Goal: Task Accomplishment & Management: Complete application form

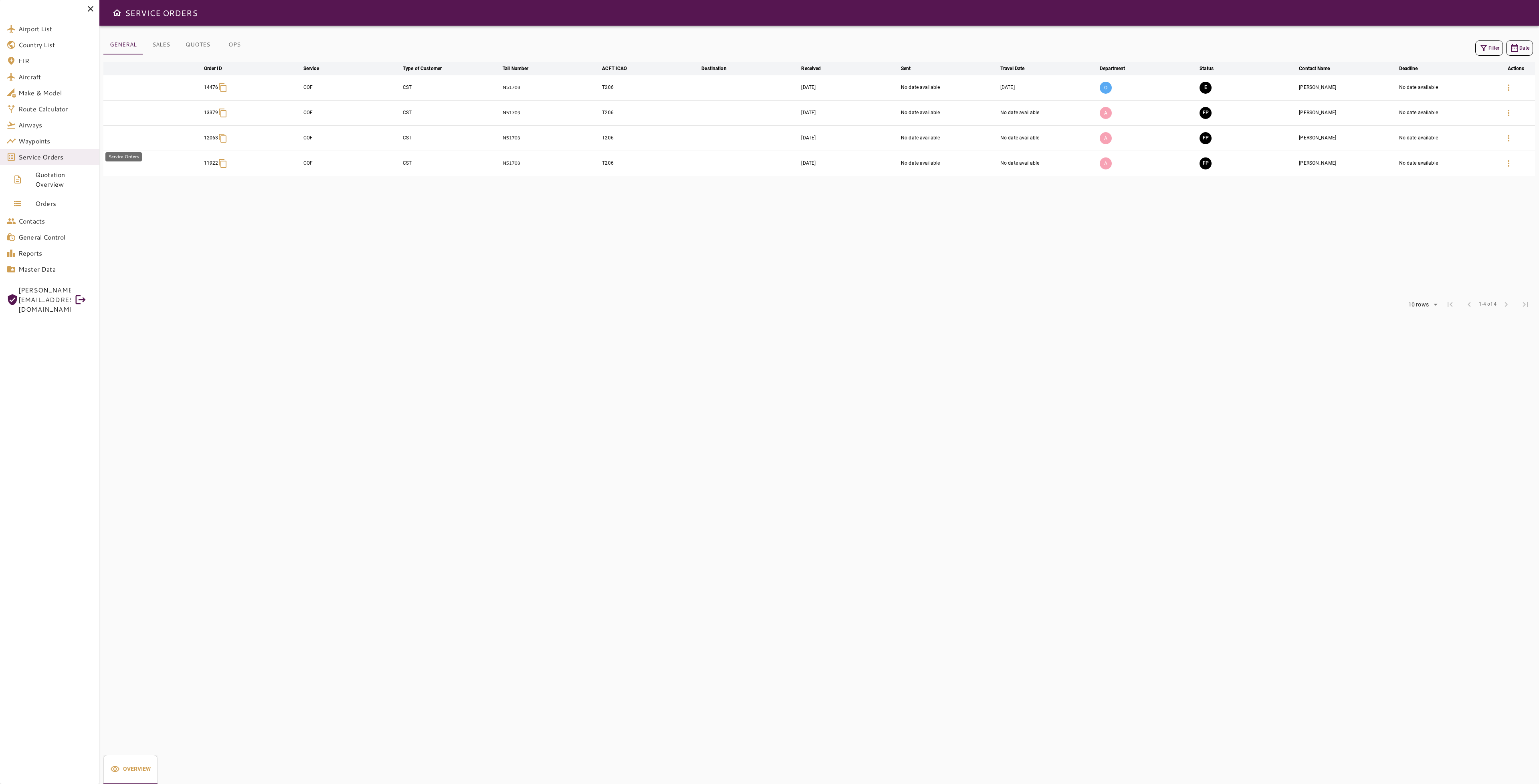
click at [42, 153] on span "Service Orders" at bounding box center [56, 157] width 75 height 10
click at [40, 153] on span "Service Orders" at bounding box center [53, 157] width 68 height 10
click at [40, 153] on span "Service Orders" at bounding box center [56, 157] width 75 height 10
click at [1492, 46] on button "Filter" at bounding box center [1489, 48] width 27 height 15
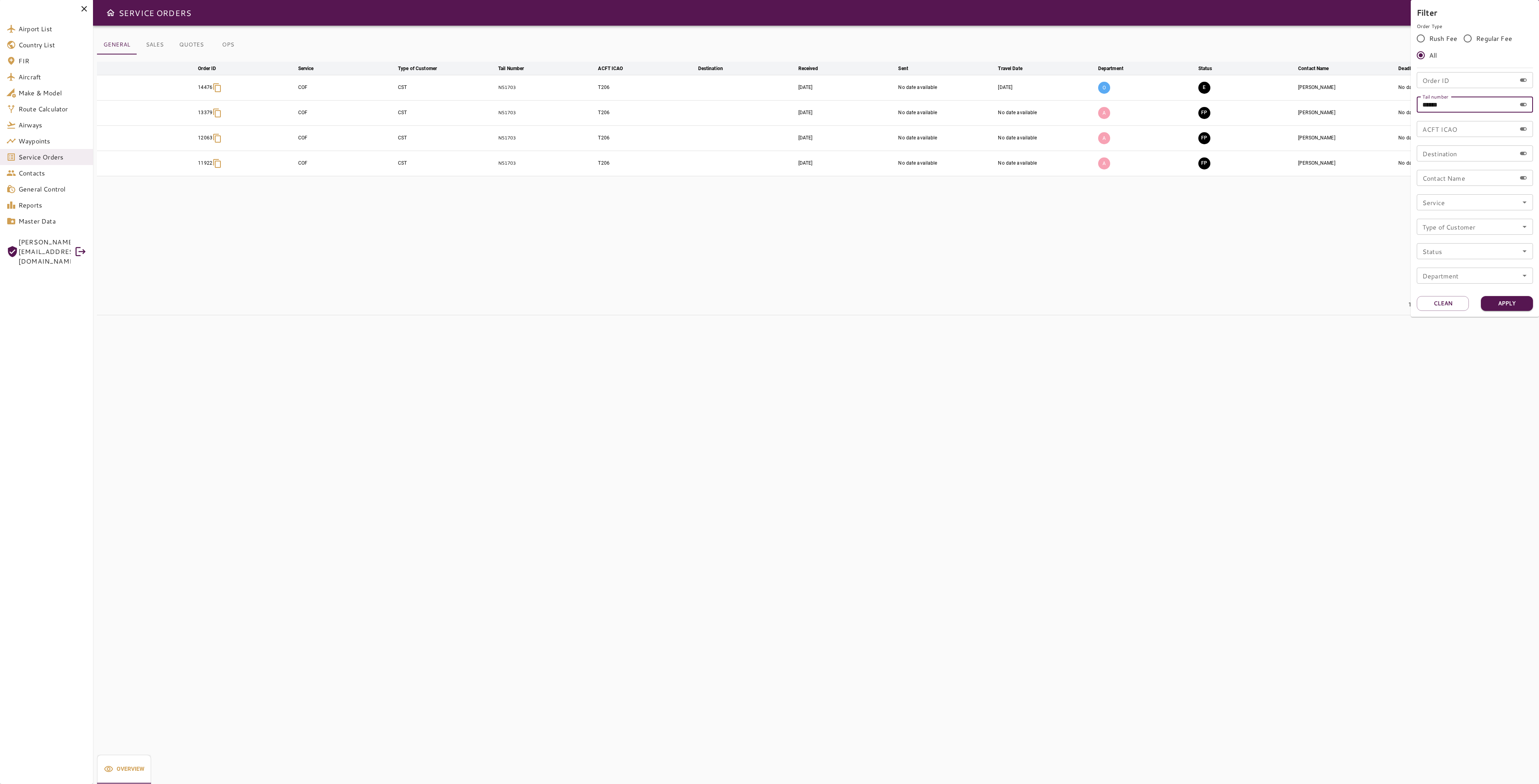
drag, startPoint x: 1454, startPoint y: 105, endPoint x: 1431, endPoint y: 97, distance: 24.4
click at [1431, 97] on div "Tail number ****** Tail number" at bounding box center [1474, 104] width 117 height 16
type input "******"
click at [1504, 306] on button "Apply" at bounding box center [1507, 303] width 52 height 15
click at [1146, 559] on div at bounding box center [770, 392] width 1539 height 784
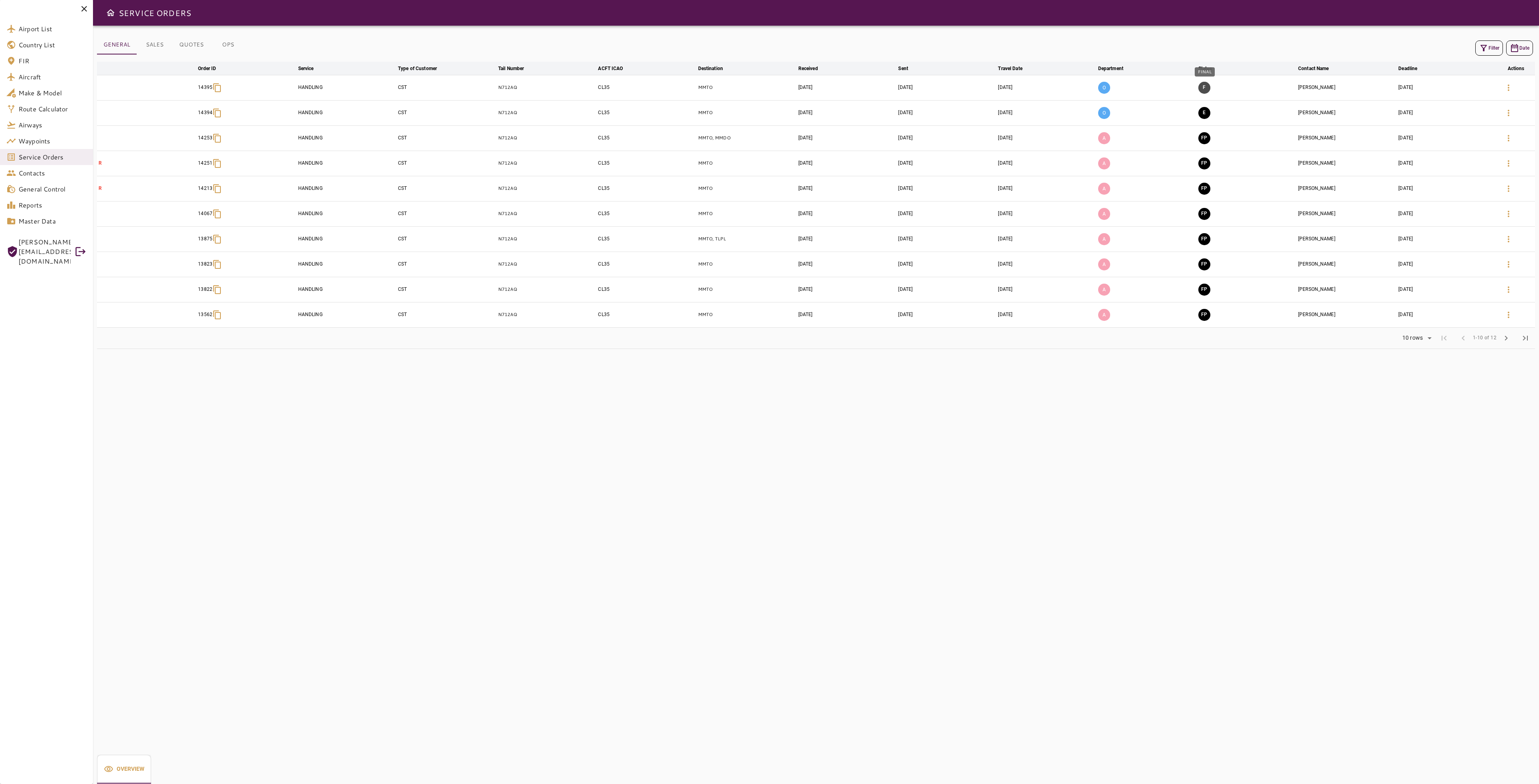
click at [1201, 84] on button "F" at bounding box center [1204, 88] width 12 height 12
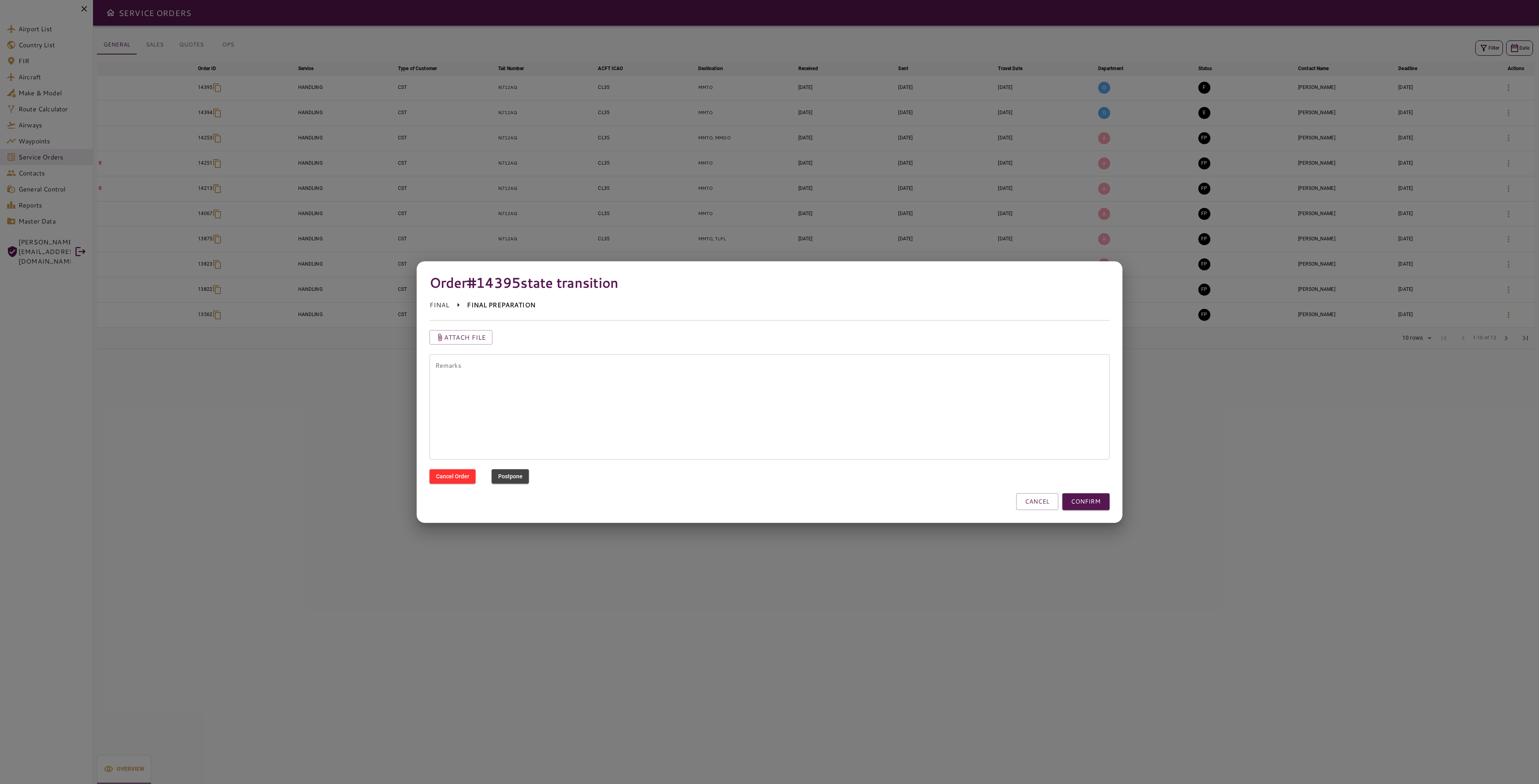
click at [639, 385] on textarea "Remarks" at bounding box center [770, 407] width 669 height 92
click at [556, 399] on textarea "Remarks" at bounding box center [770, 407] width 669 height 92
click at [611, 399] on textarea "Remarks" at bounding box center [770, 407] width 669 height 92
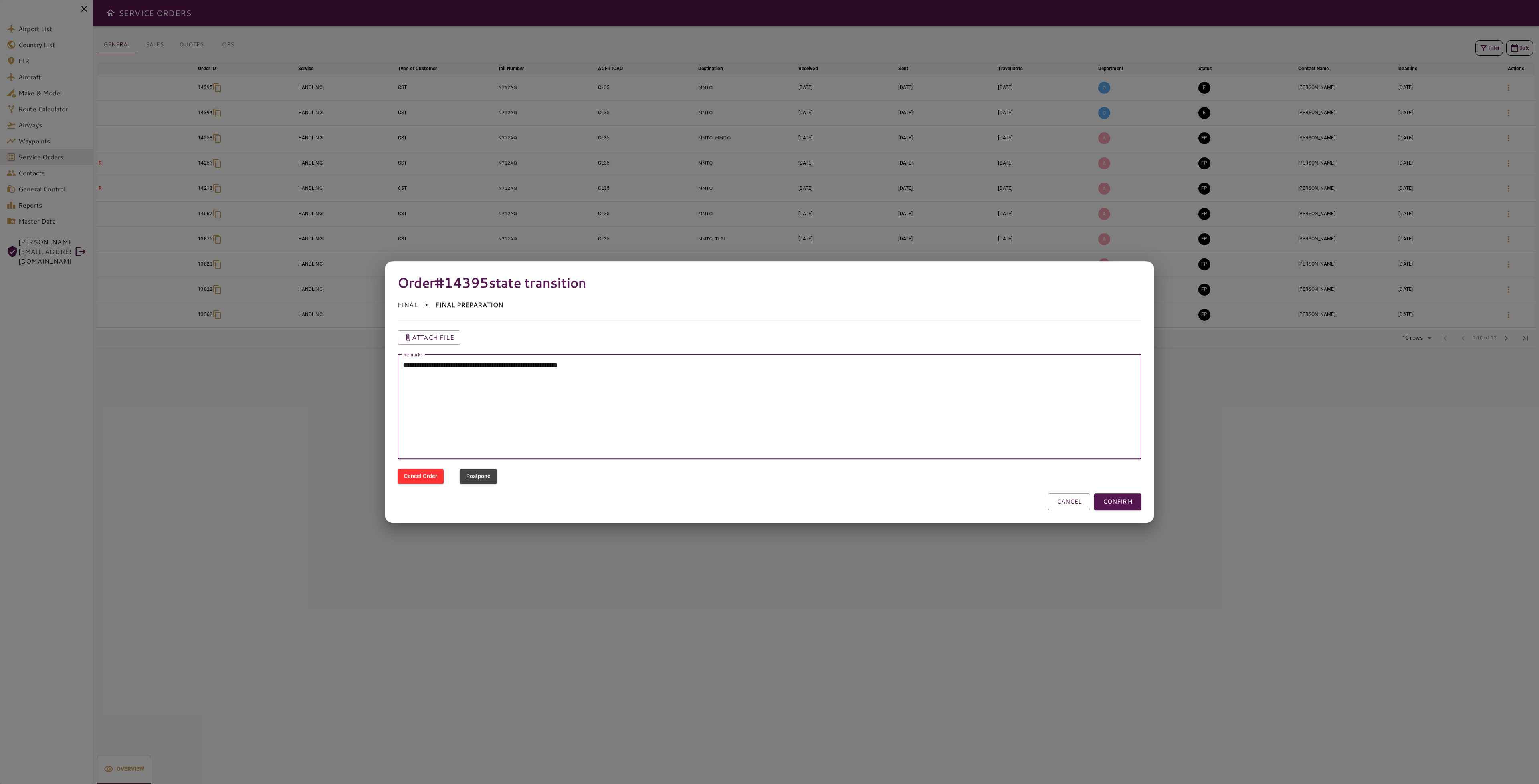
click at [683, 382] on textarea "**********" at bounding box center [743, 407] width 680 height 92
click at [688, 372] on textarea "**********" at bounding box center [743, 407] width 680 height 92
click at [678, 379] on textarea "**********" at bounding box center [743, 407] width 680 height 92
click at [676, 351] on div "**********" at bounding box center [764, 402] width 753 height 115
click at [666, 370] on textarea "**********" at bounding box center [743, 407] width 680 height 92
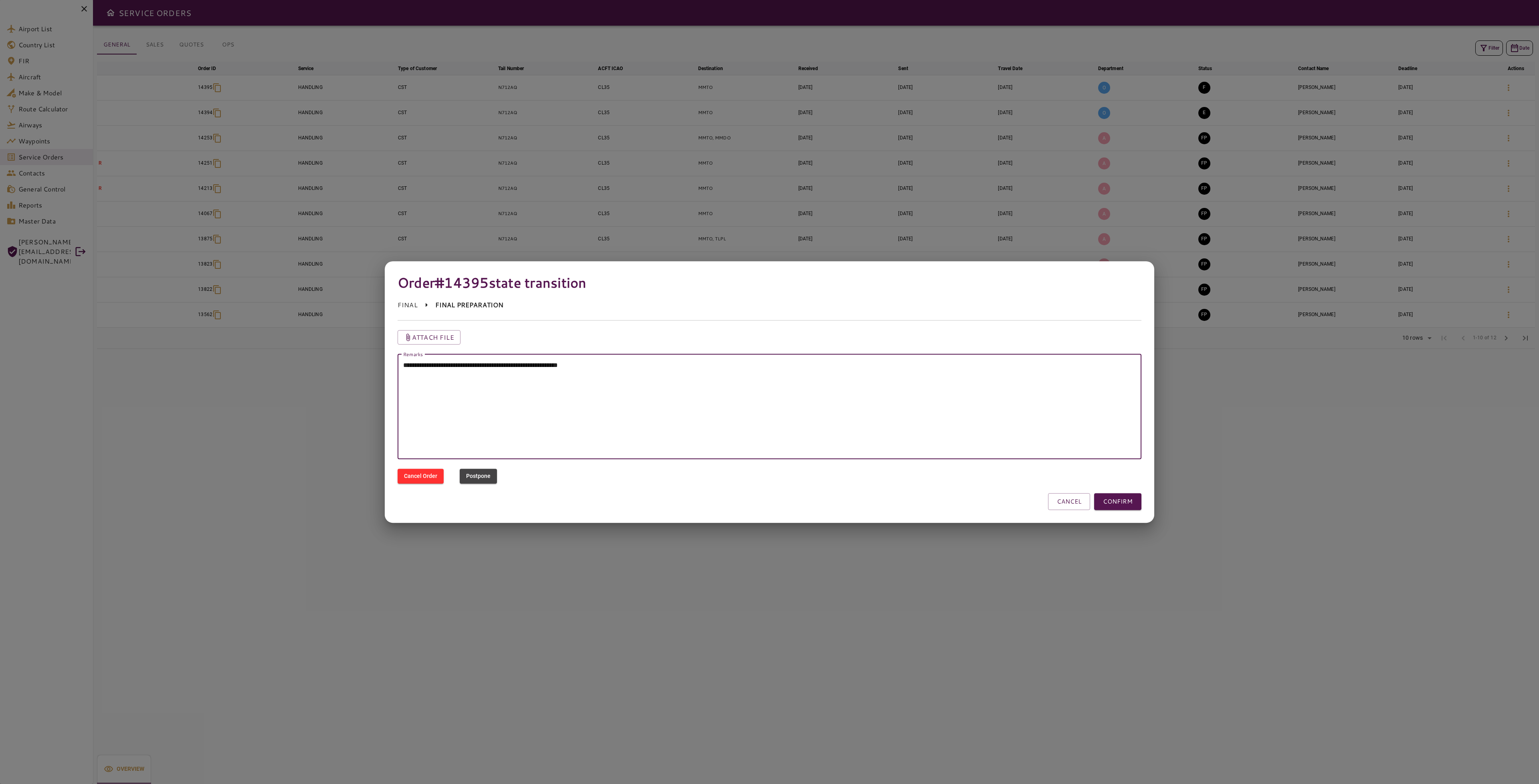
click at [559, 367] on textarea "**********" at bounding box center [743, 407] width 680 height 92
click at [710, 364] on textarea "**********" at bounding box center [743, 407] width 680 height 92
type textarea "**********"
click at [454, 339] on p "Attach file" at bounding box center [433, 337] width 42 height 10
click at [0, 0] on input "Attach file" at bounding box center [0, 0] width 0 height 0
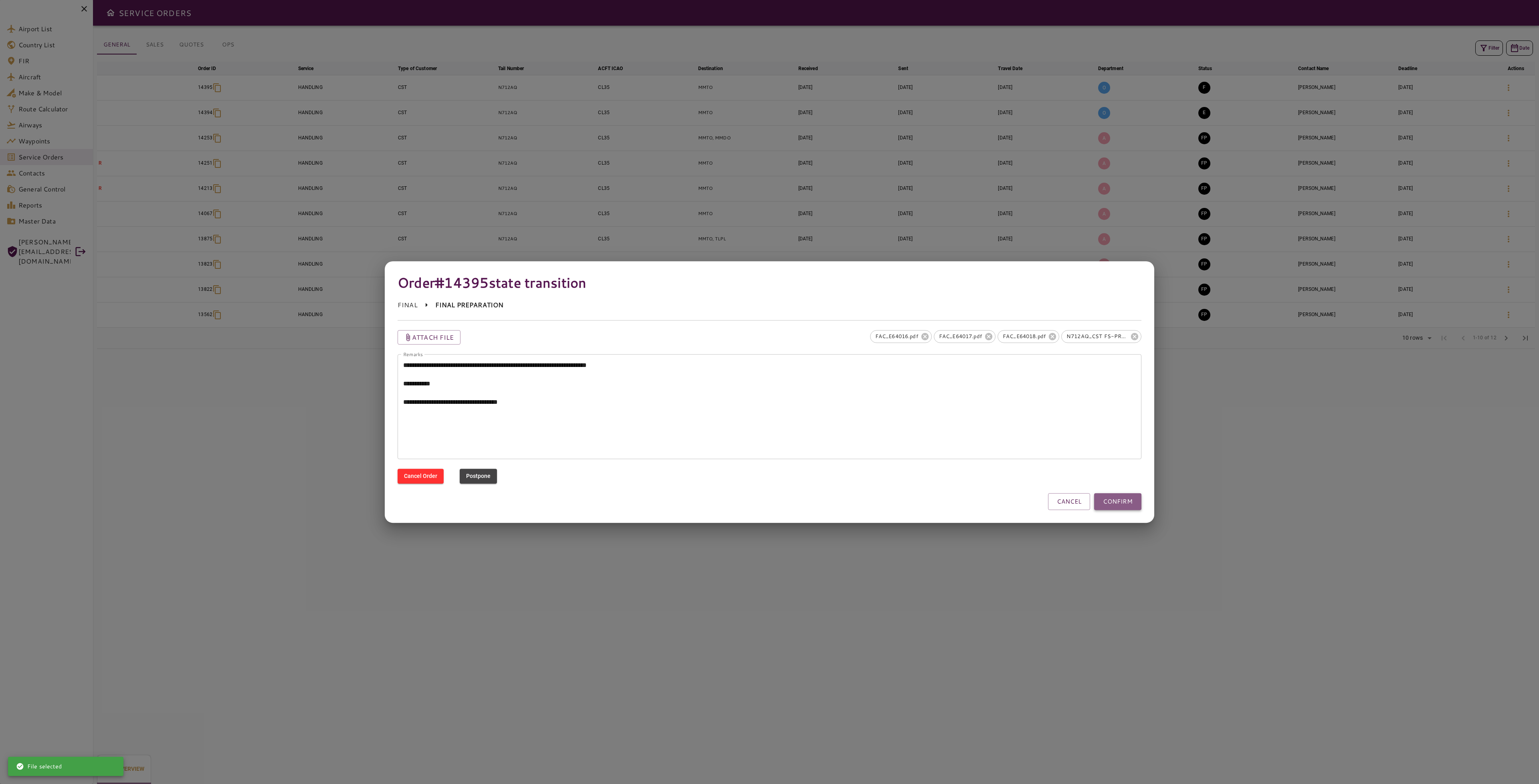
click at [1129, 499] on button "CONFIRM" at bounding box center [1117, 502] width 47 height 17
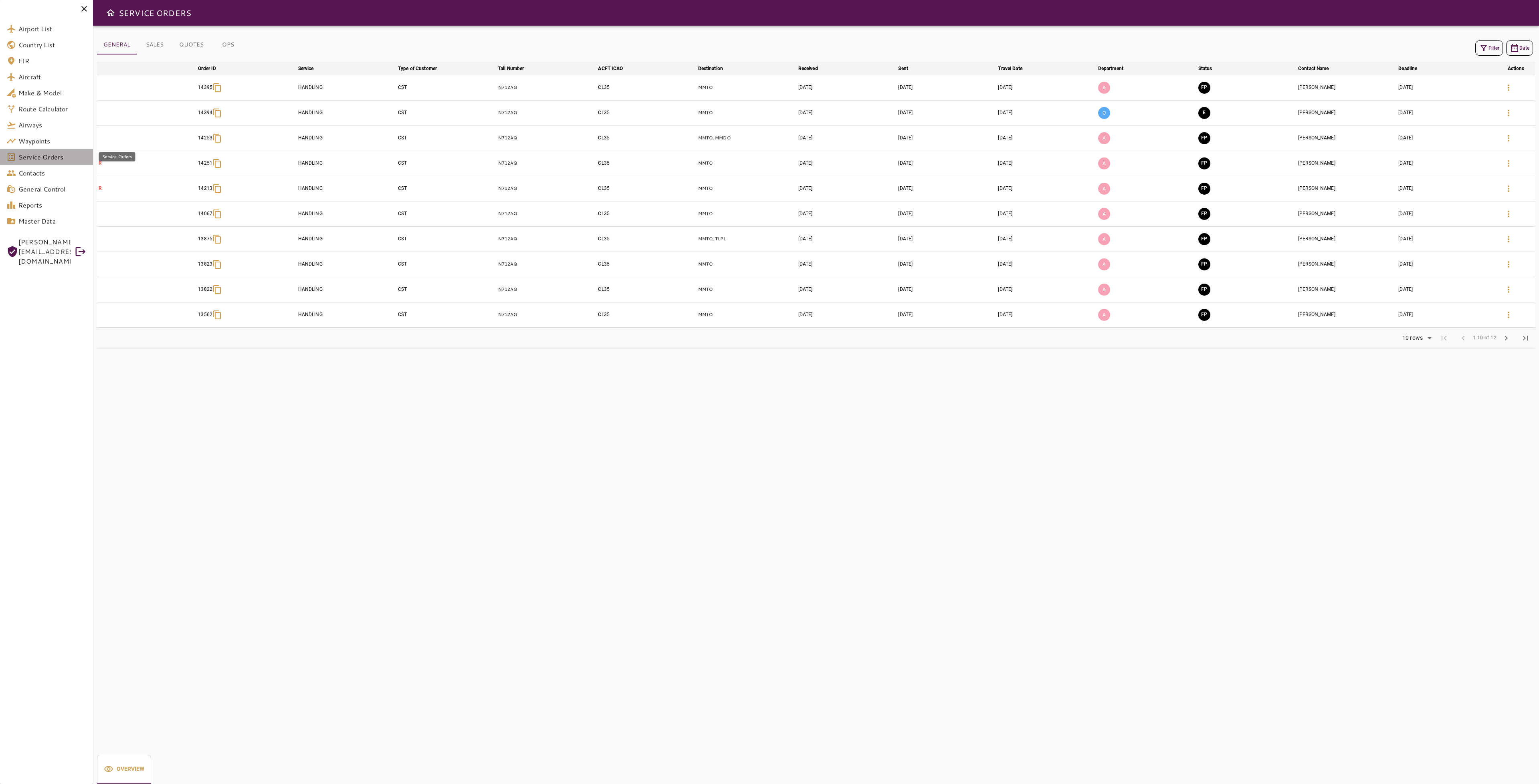
click at [47, 162] on link "Service Orders" at bounding box center [47, 157] width 93 height 16
click at [1487, 50] on button "Filter" at bounding box center [1489, 48] width 27 height 15
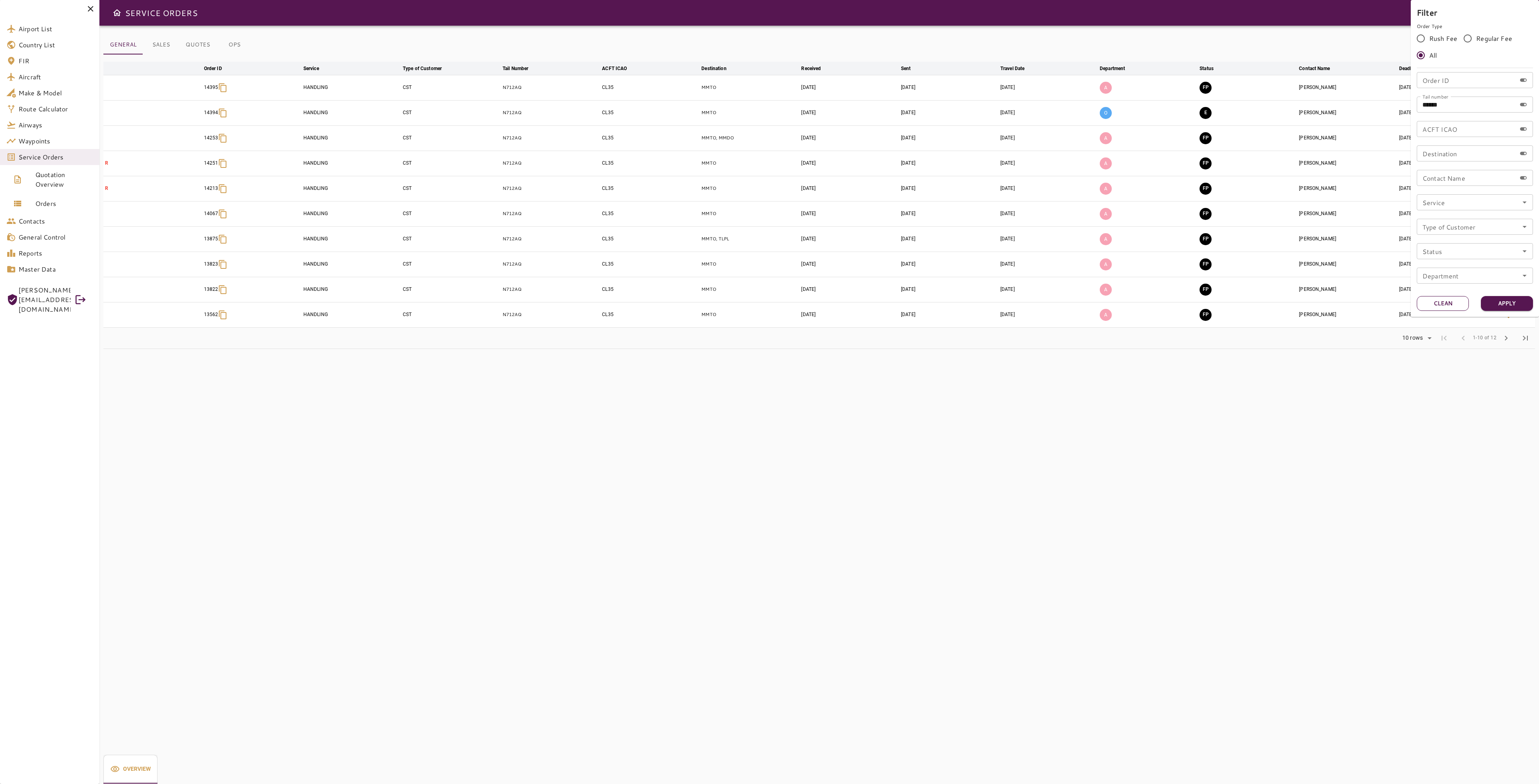
click at [1437, 305] on button "Clean" at bounding box center [1442, 303] width 52 height 15
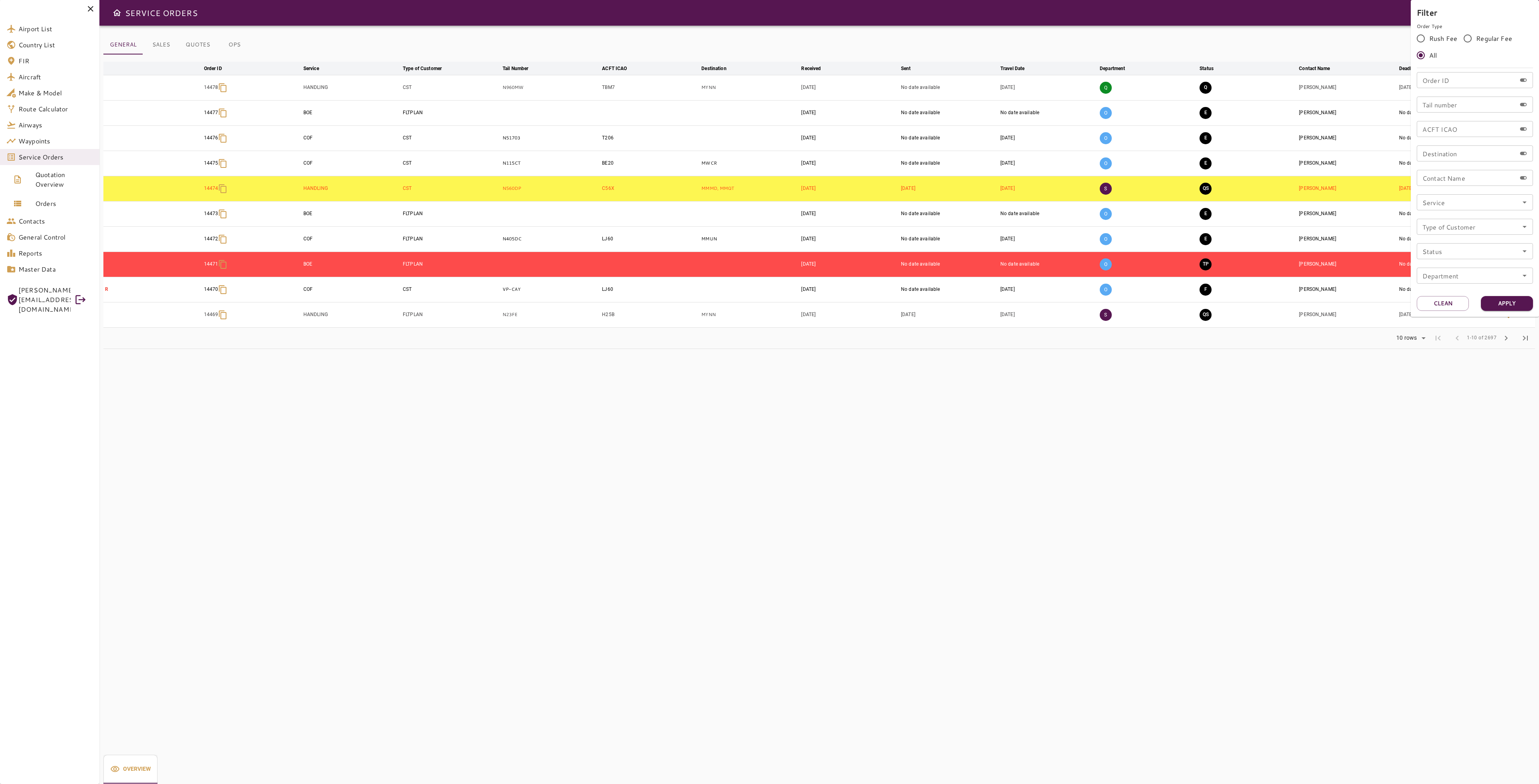
click at [1449, 106] on input "Tail number" at bounding box center [1466, 104] width 99 height 16
type input "******"
click at [1513, 304] on button "Apply" at bounding box center [1507, 303] width 52 height 15
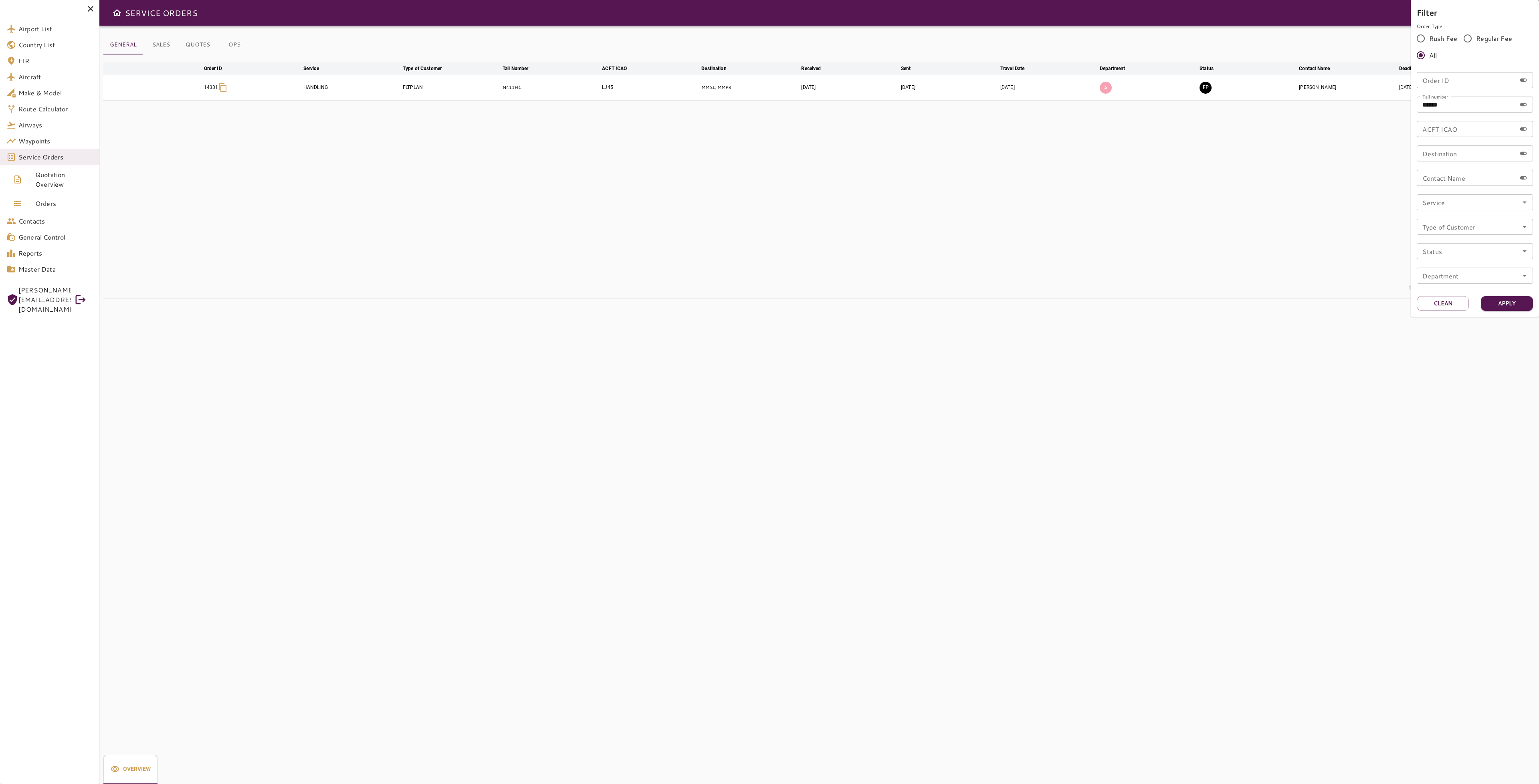
click at [1222, 226] on div at bounding box center [770, 392] width 1539 height 784
click at [1504, 88] on icon "button" at bounding box center [1509, 88] width 10 height 10
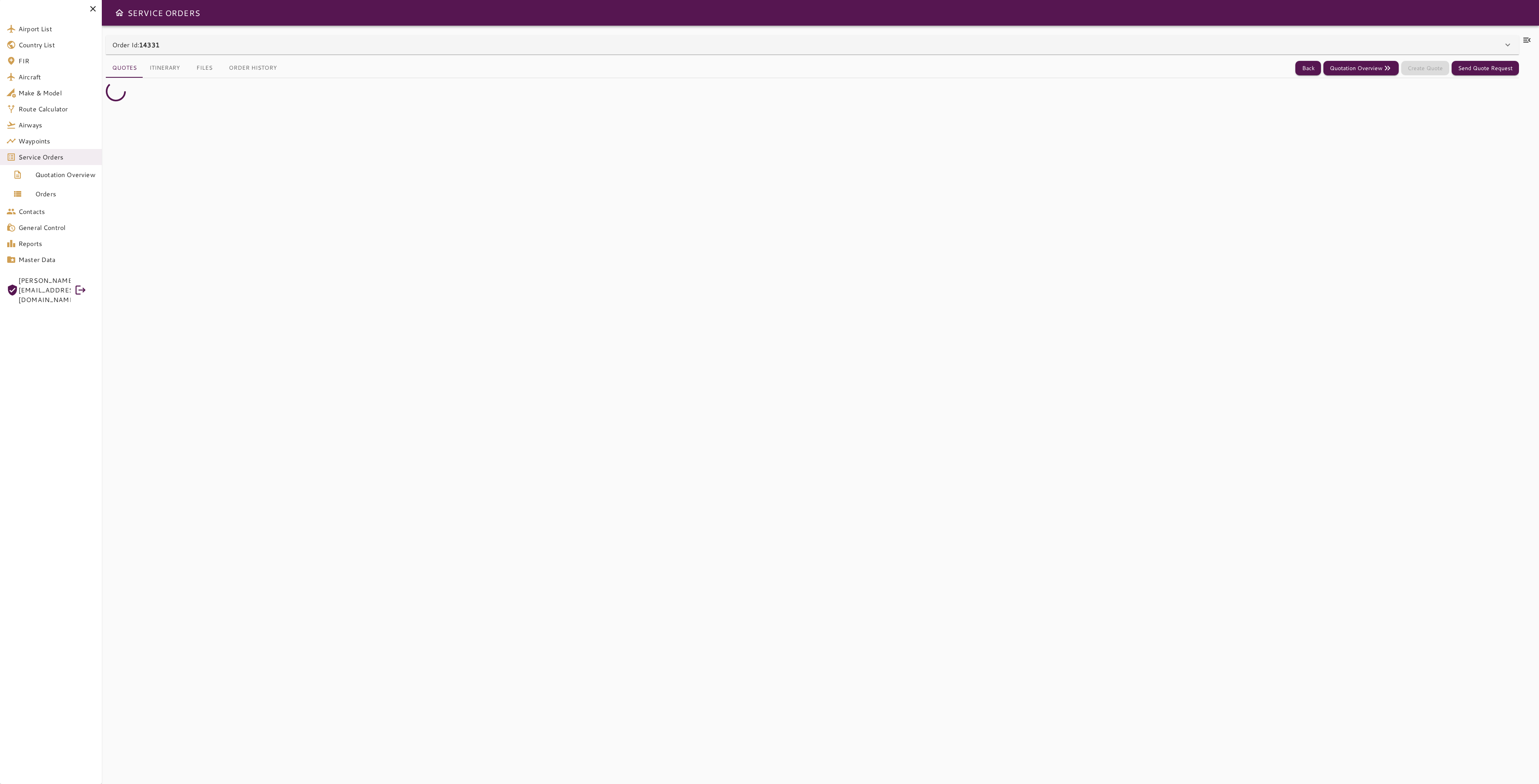
click at [209, 51] on div "Order Id: 14331" at bounding box center [813, 45] width 1414 height 19
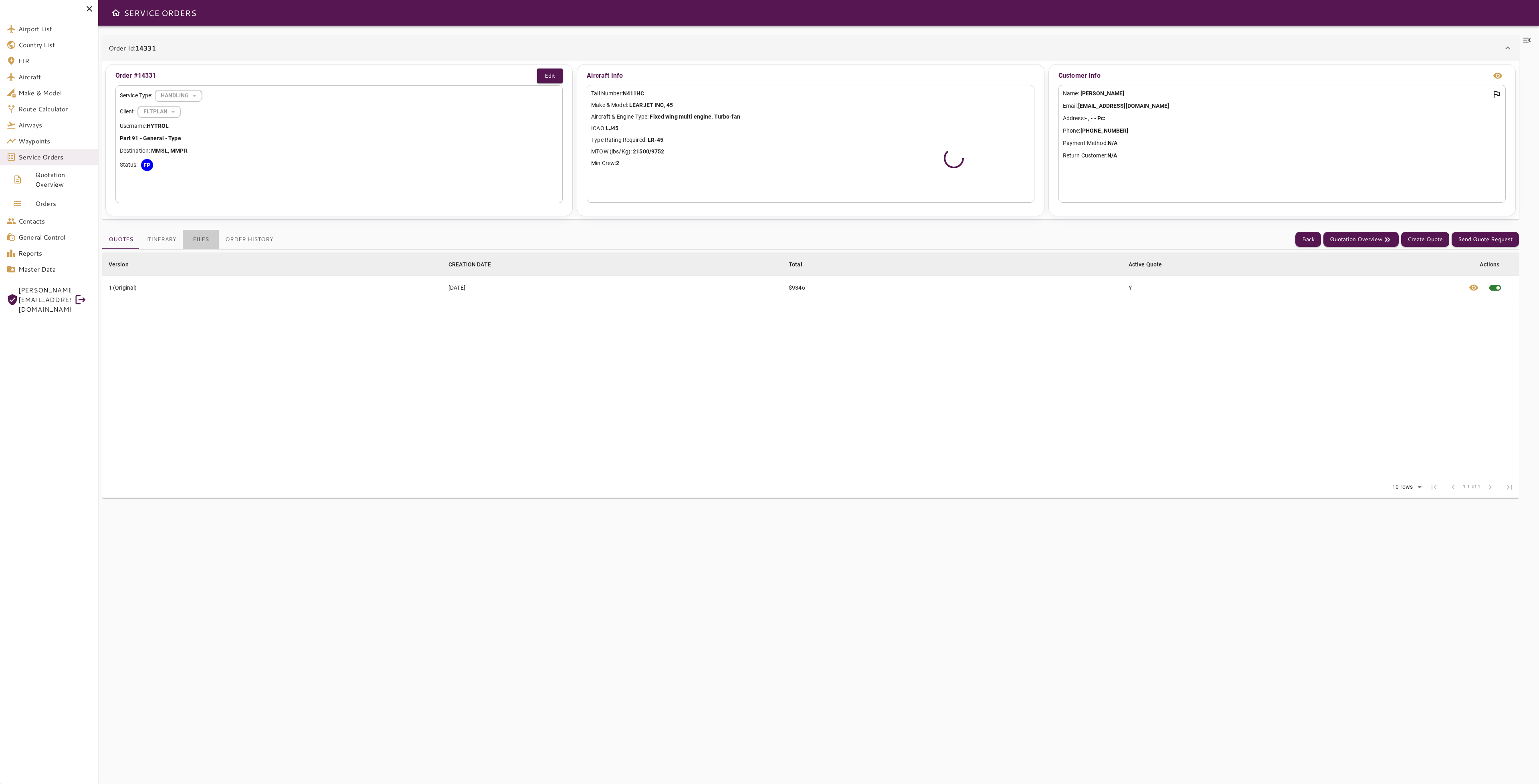
click at [200, 244] on button "Files" at bounding box center [201, 239] width 36 height 19
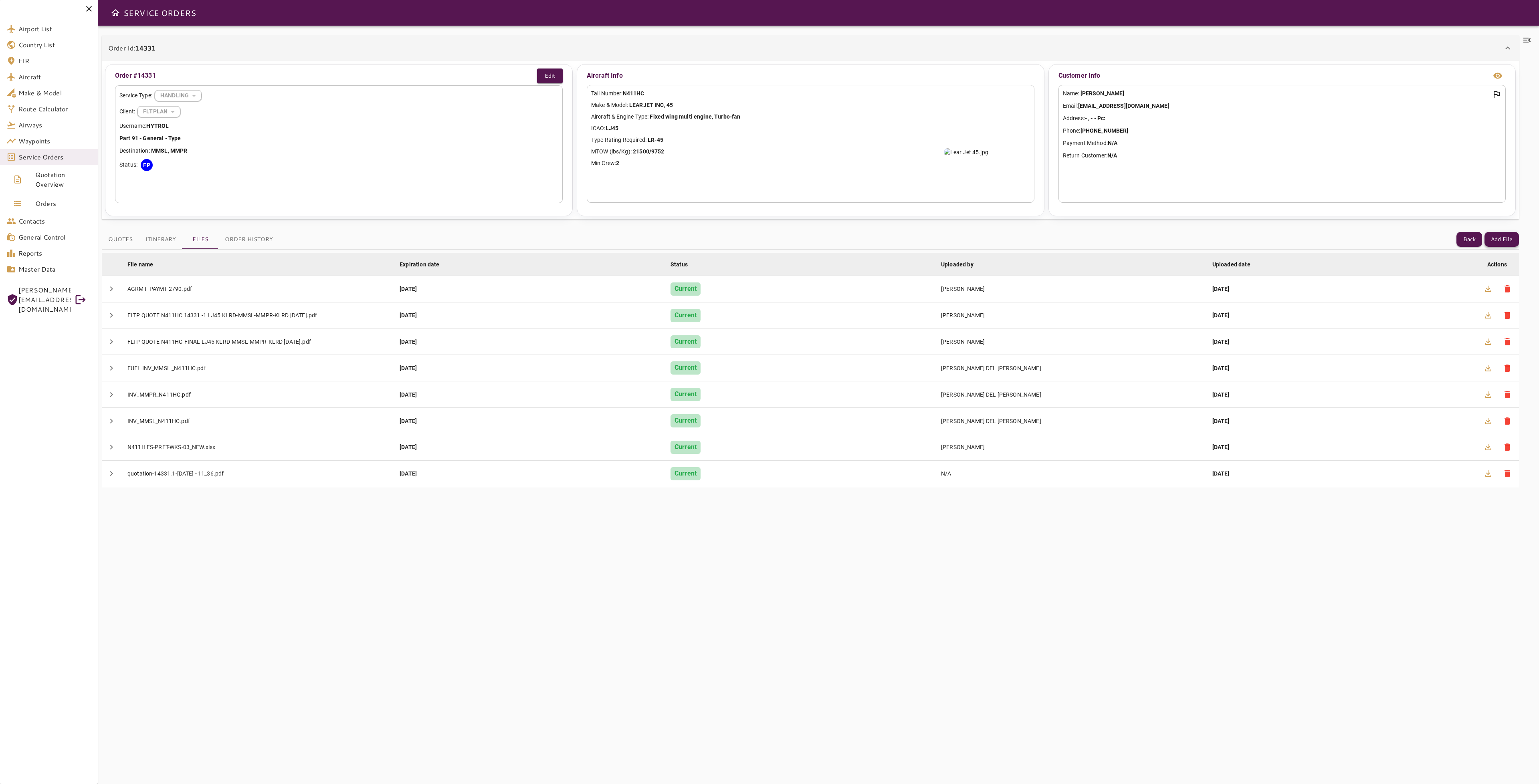
click at [1508, 241] on button "Add File" at bounding box center [1502, 239] width 35 height 15
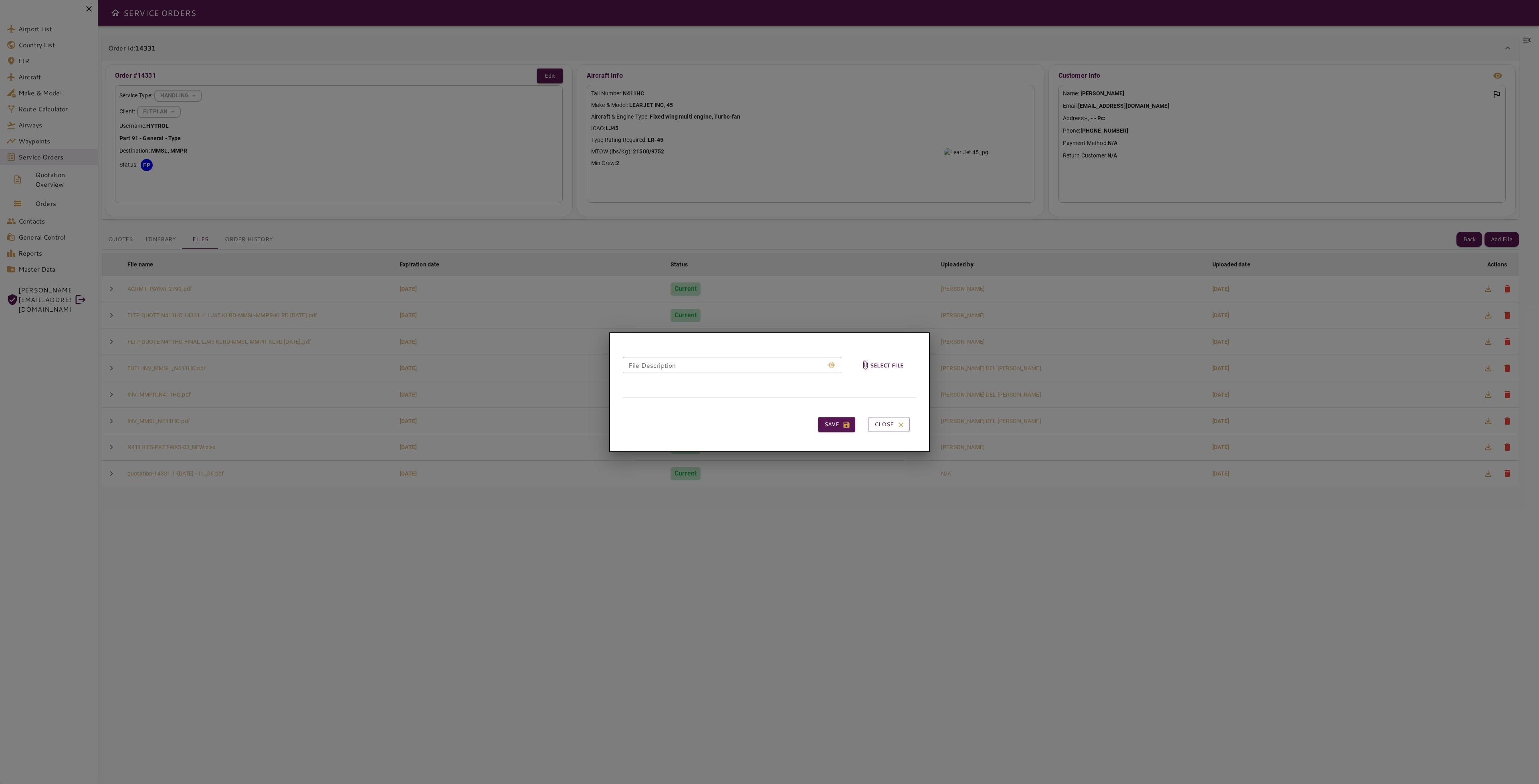
click at [896, 363] on h6 "Select file" at bounding box center [887, 365] width 33 height 9
click at [0, 0] on input "Select file" at bounding box center [0, 0] width 0 height 0
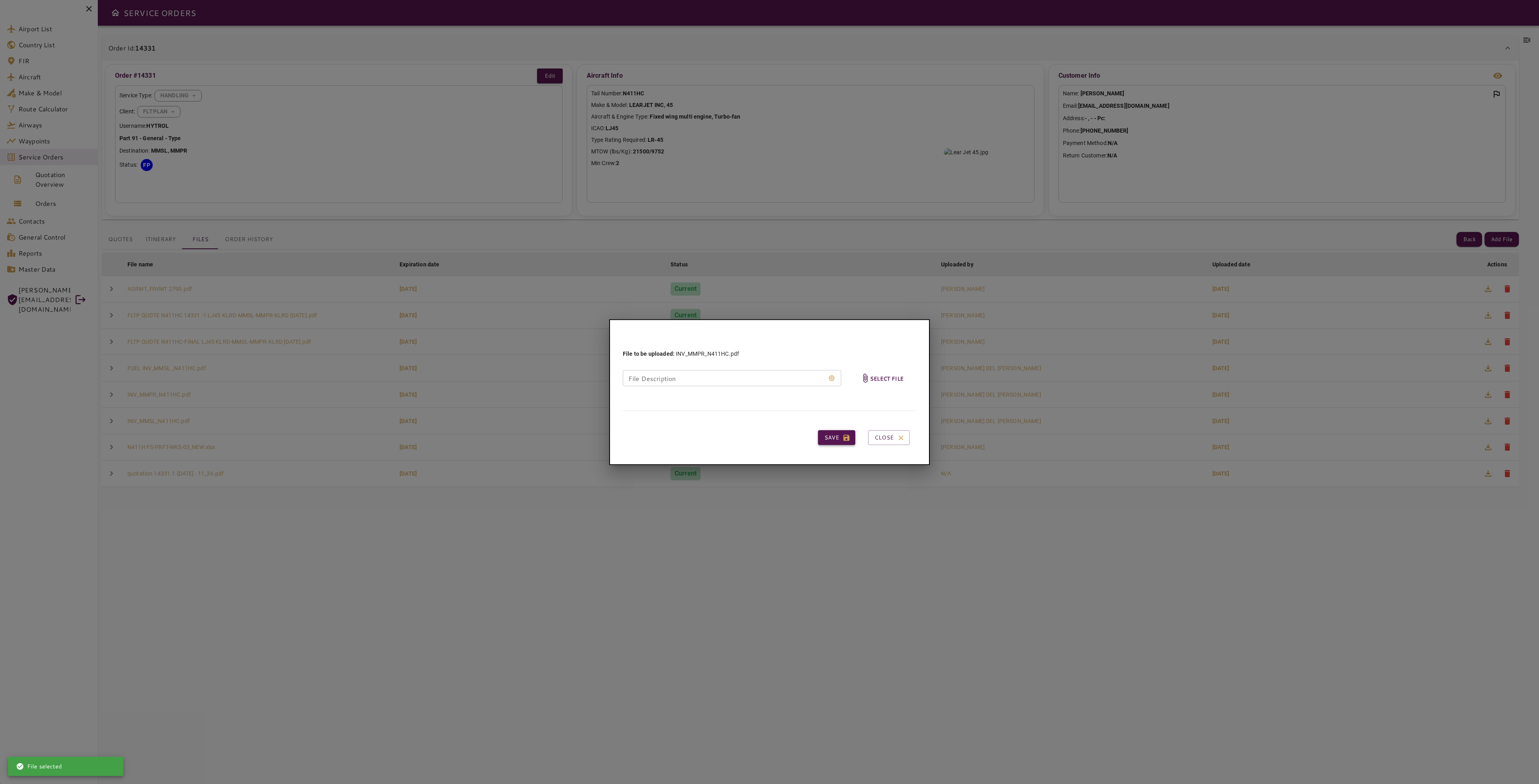
click at [836, 436] on button "Save" at bounding box center [836, 437] width 37 height 15
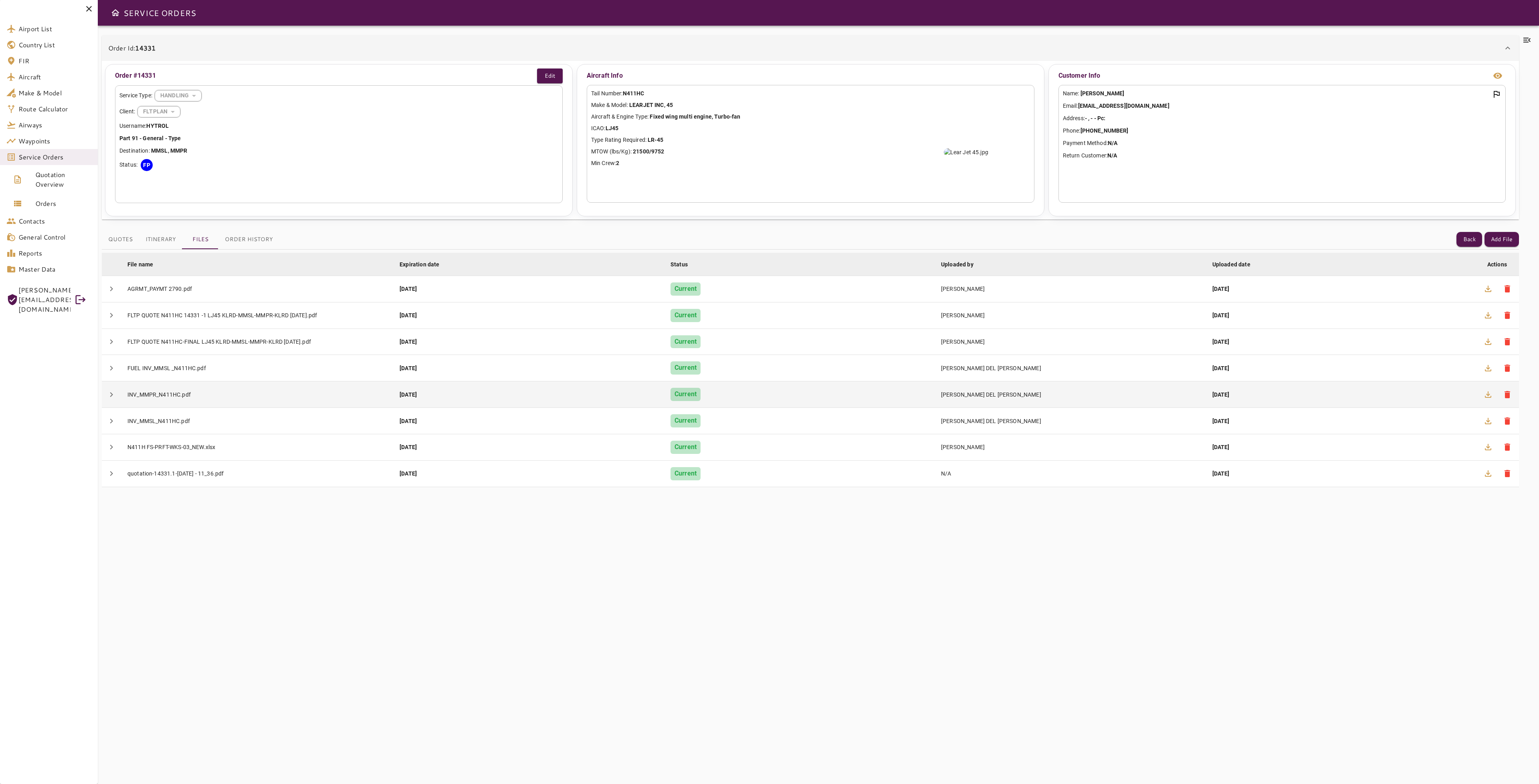
click at [165, 396] on div "INV_MMPR_N411HC.pdf" at bounding box center [257, 394] width 259 height 8
click at [1491, 392] on icon "button" at bounding box center [1488, 395] width 10 height 10
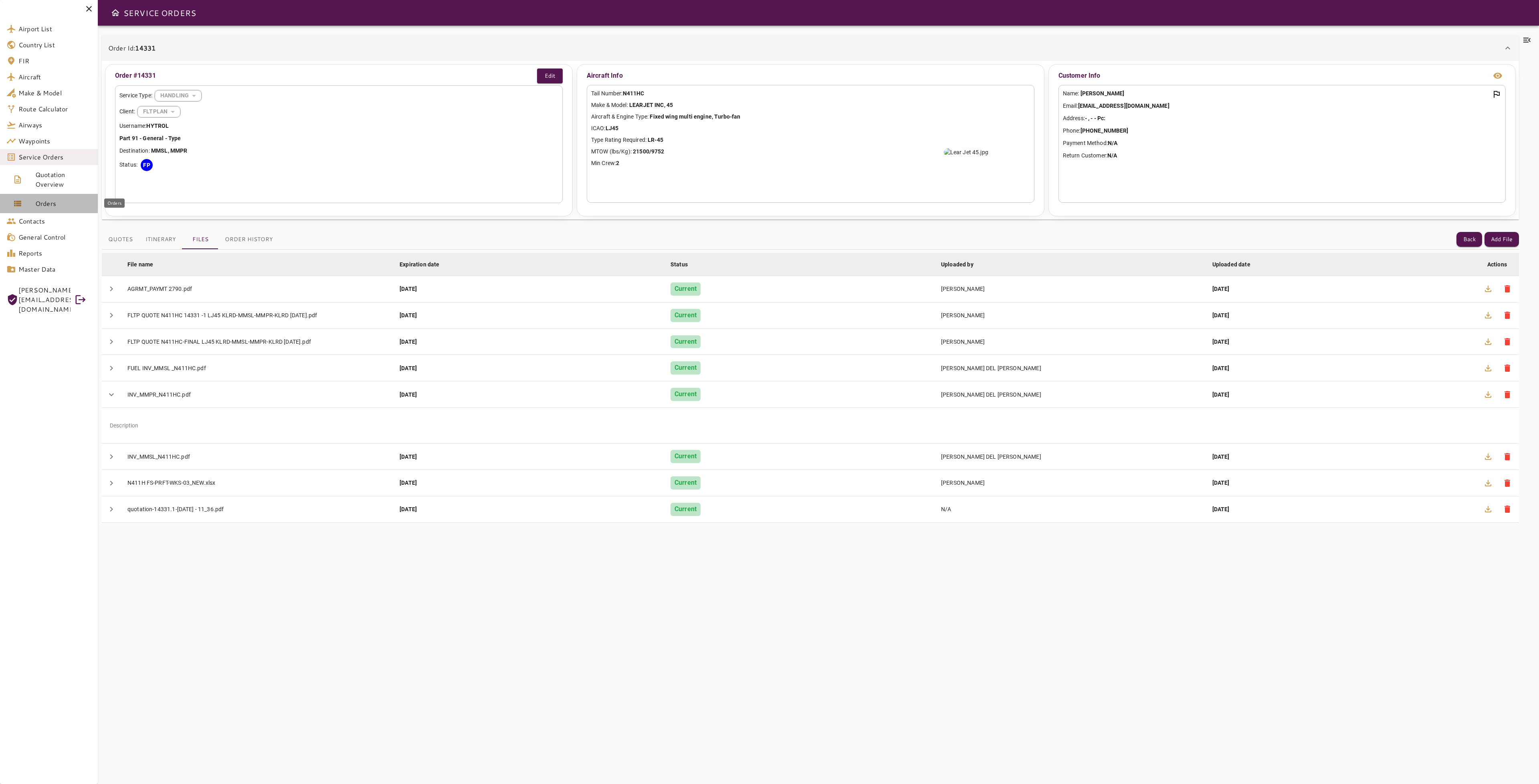
click at [39, 199] on span "Orders" at bounding box center [63, 204] width 56 height 10
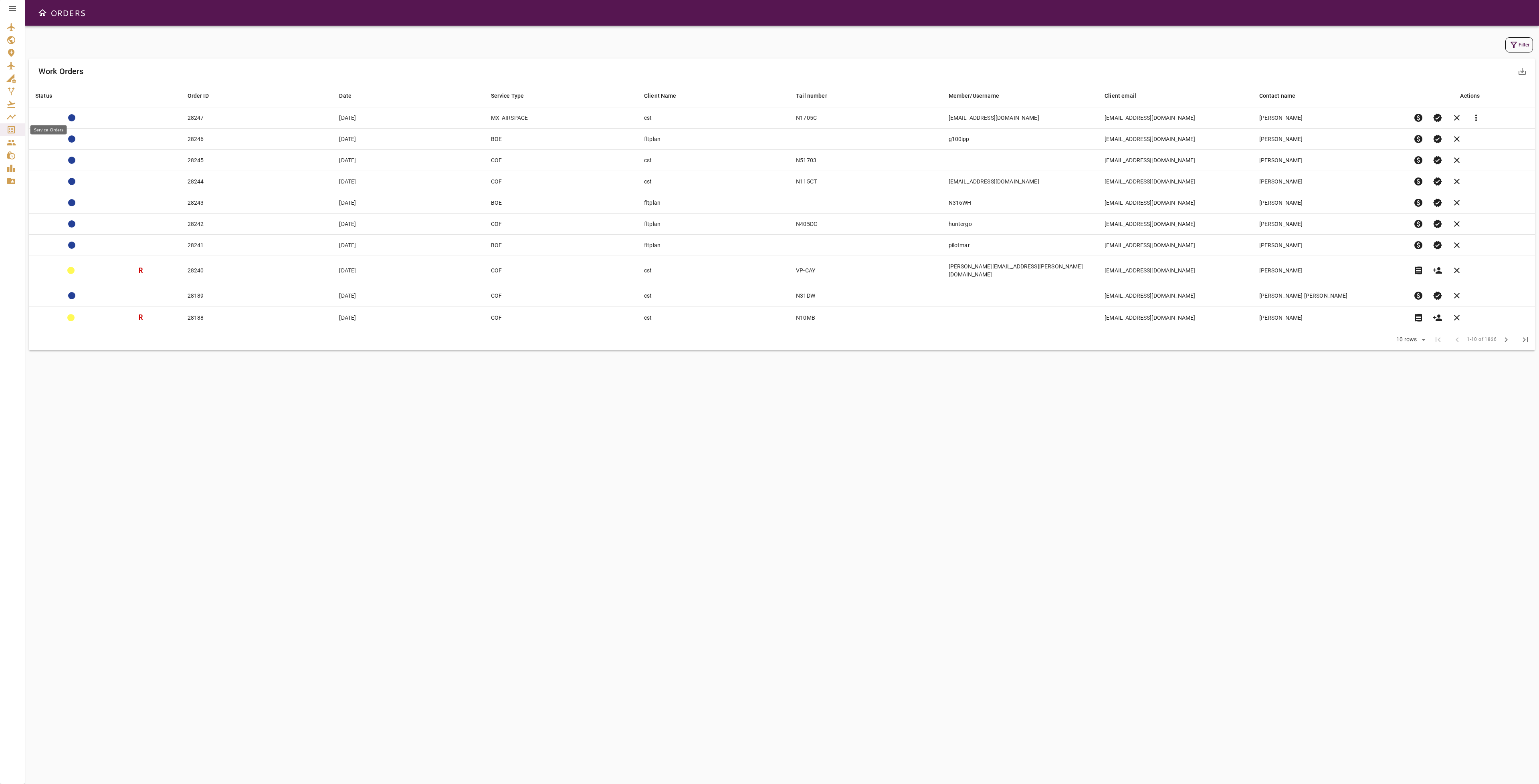
click at [10, 128] on icon "Service Orders" at bounding box center [11, 130] width 10 height 10
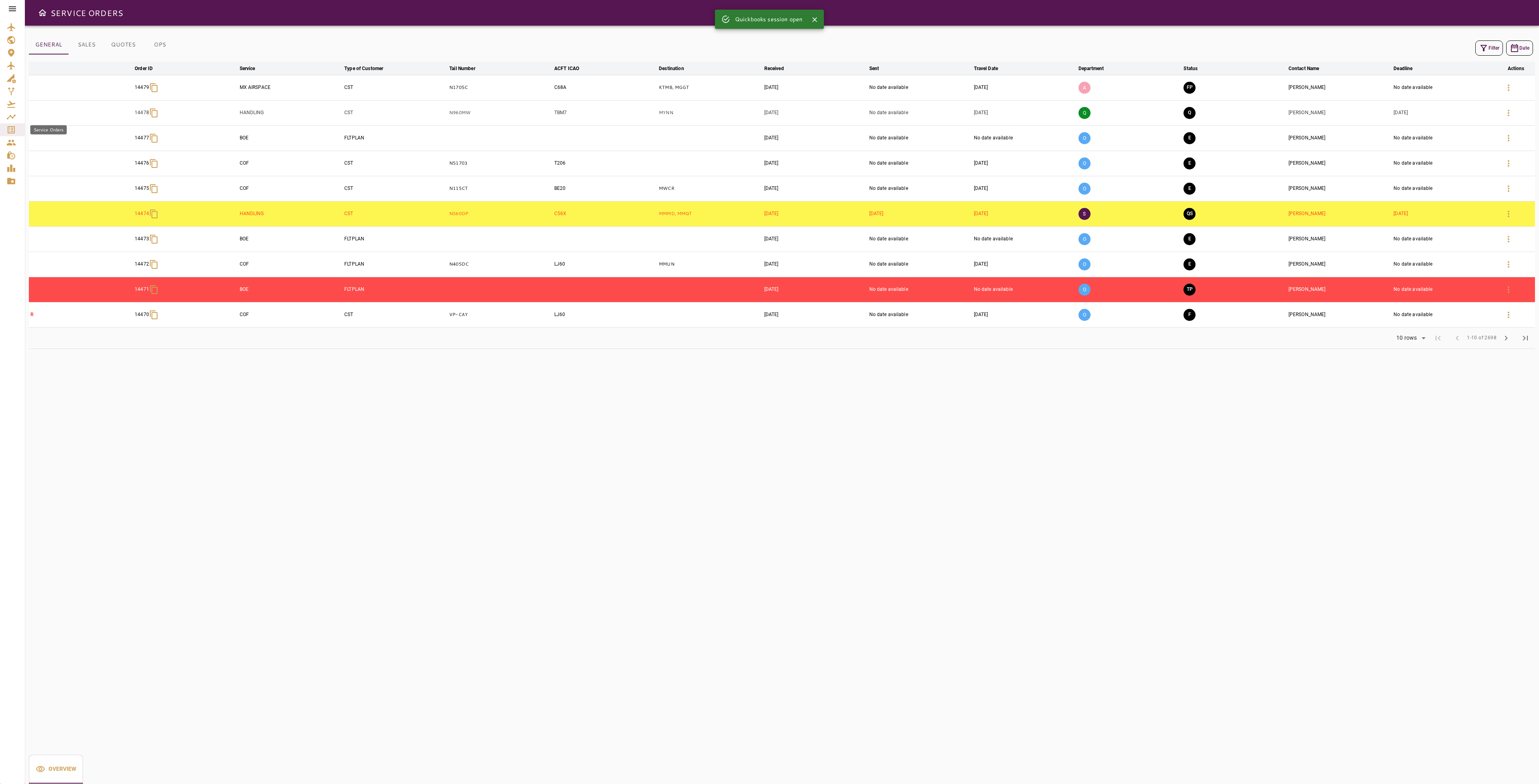
click at [8, 133] on icon "Service Orders" at bounding box center [11, 130] width 7 height 7
click at [1486, 47] on icon "button" at bounding box center [1483, 48] width 10 height 10
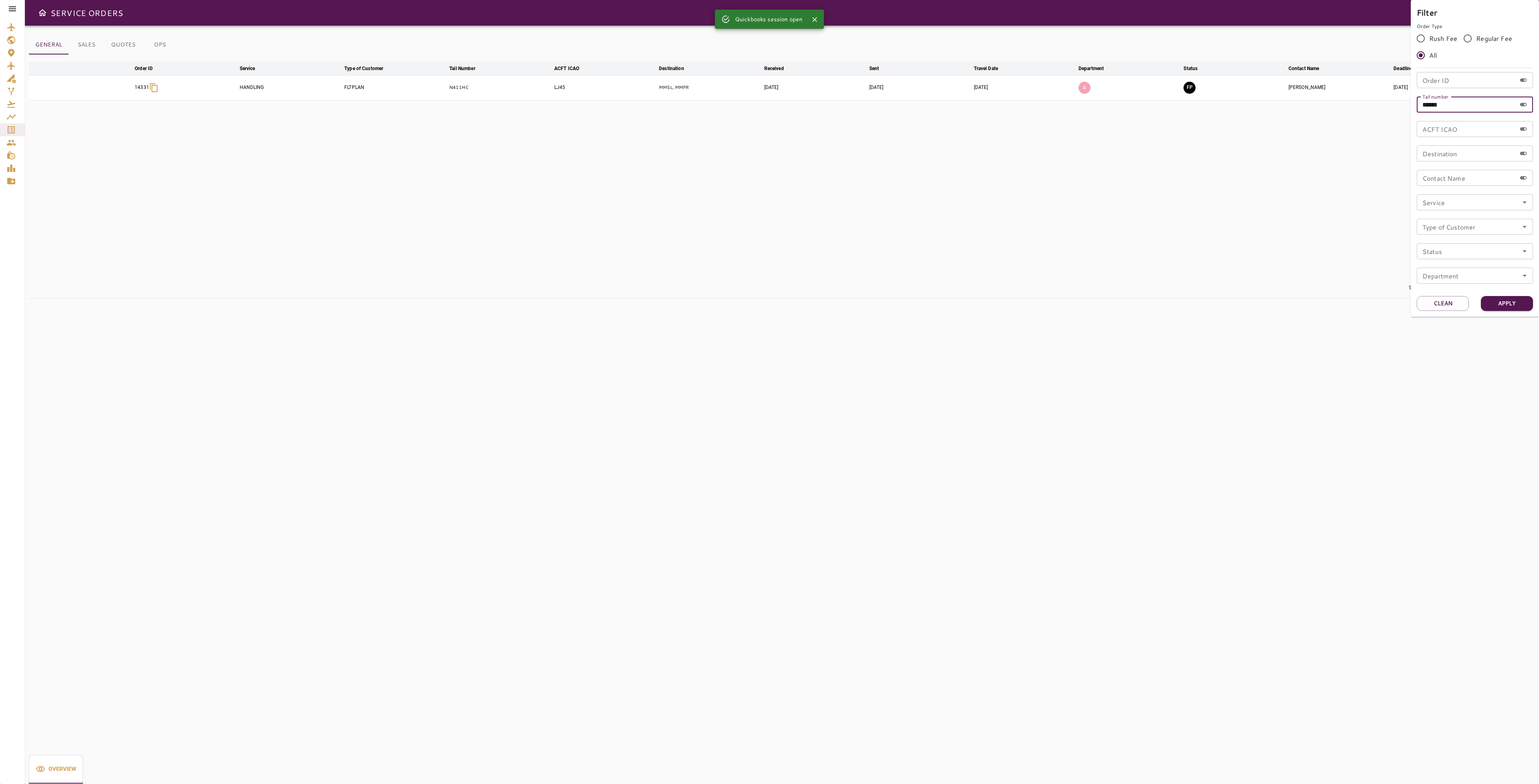
drag, startPoint x: 1455, startPoint y: 104, endPoint x: 1378, endPoint y: 106, distance: 77.0
click at [1378, 106] on div "Filter Order Type Rush Fee Regular Fee All Order ID Order ID Tail number ******…" at bounding box center [770, 392] width 1539 height 784
drag, startPoint x: 1429, startPoint y: 307, endPoint x: 1432, endPoint y: 232, distance: 75.1
click at [1429, 305] on button "Clean" at bounding box center [1442, 303] width 52 height 15
click at [1446, 81] on input "Order ID" at bounding box center [1466, 80] width 99 height 16
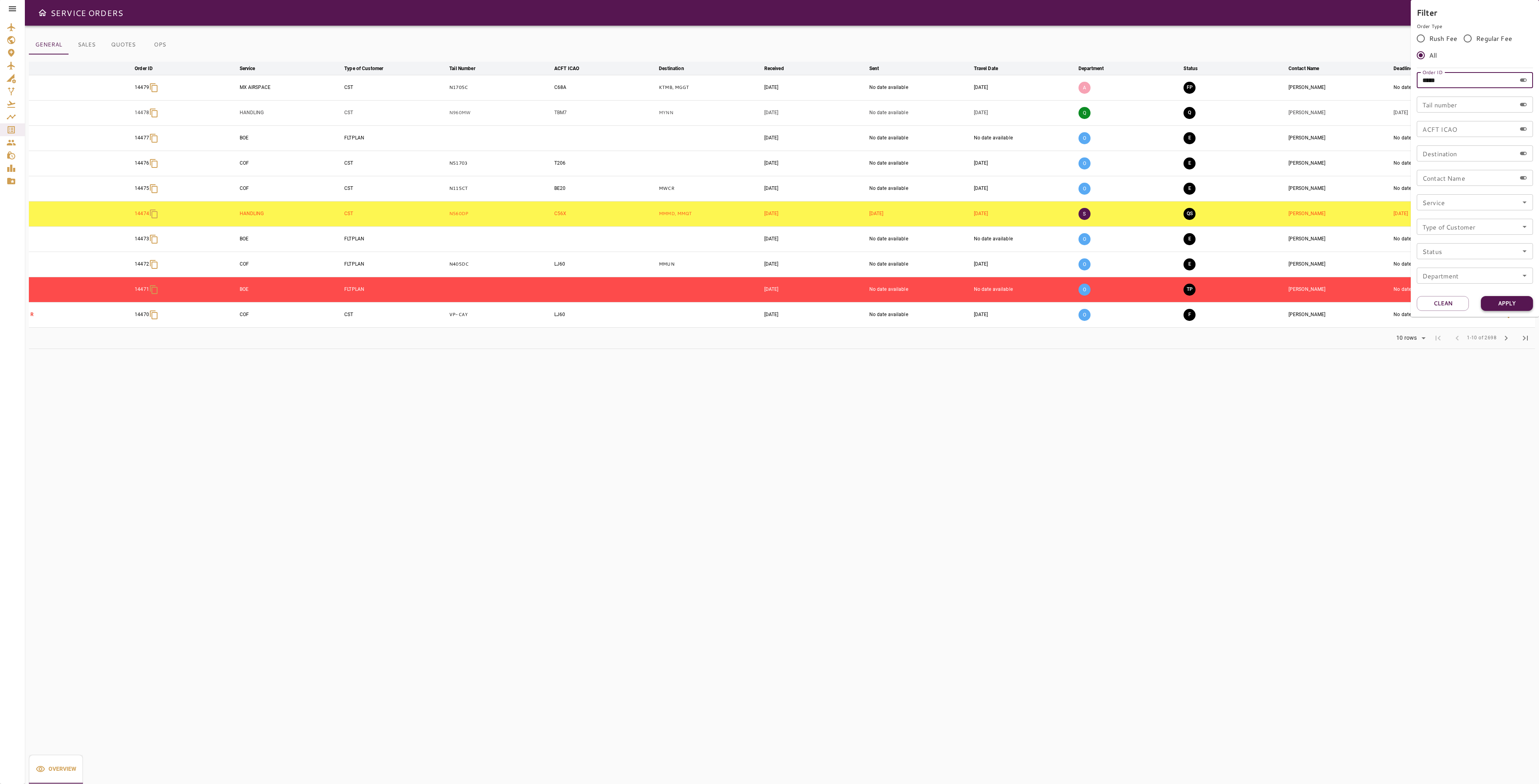
type input "*****"
click at [1512, 302] on button "Apply" at bounding box center [1507, 303] width 52 height 15
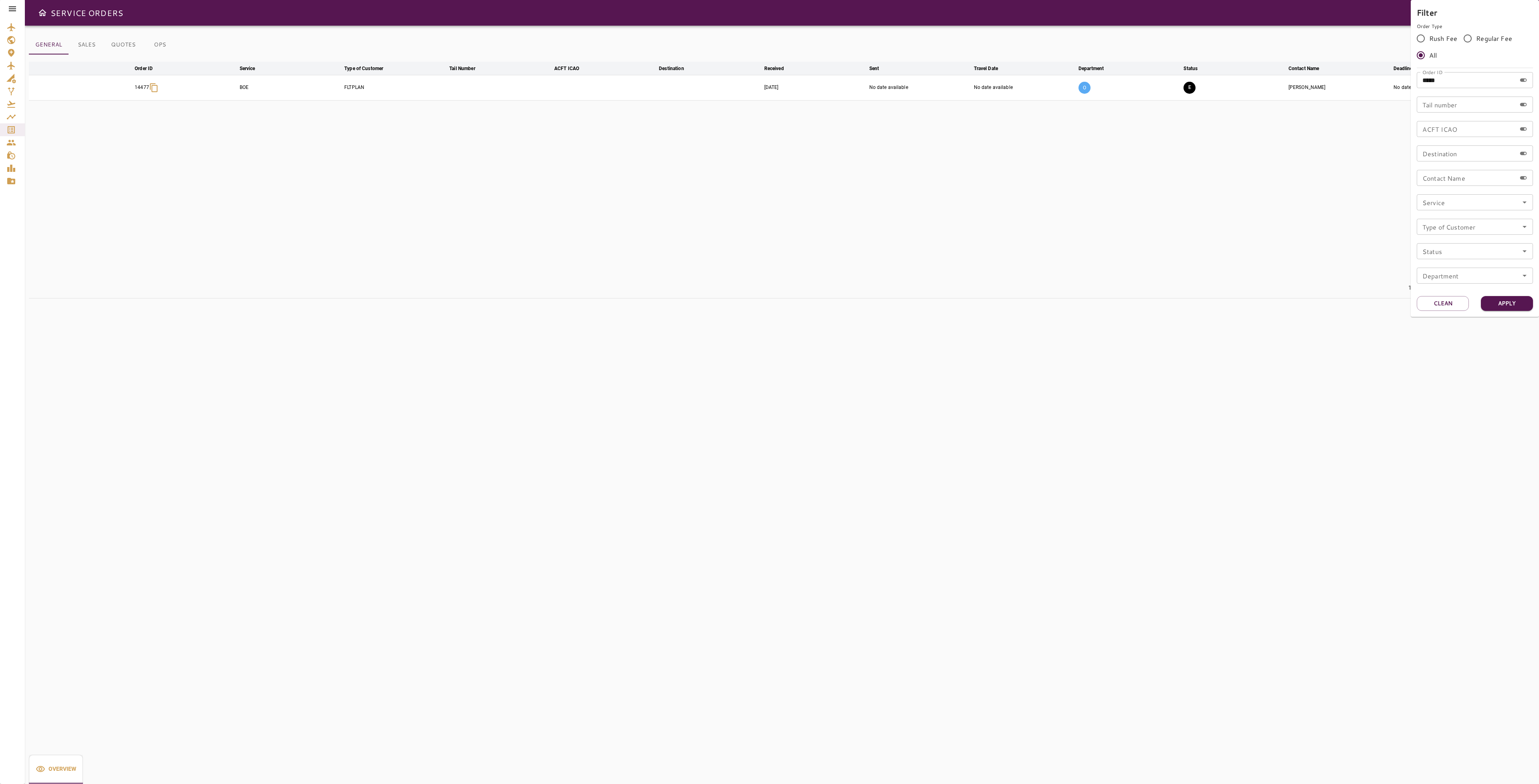
click at [1100, 139] on div at bounding box center [770, 392] width 1539 height 784
drag, startPoint x: 987, startPoint y: 343, endPoint x: 968, endPoint y: 342, distance: 19.0
click at [983, 342] on div "GENERAL SALES QUOTES OPS Filter Date arrow_downward Order ID arrow_downward Ser…" at bounding box center [782, 405] width 1514 height 758
click at [1187, 94] on button "E" at bounding box center [1189, 88] width 12 height 12
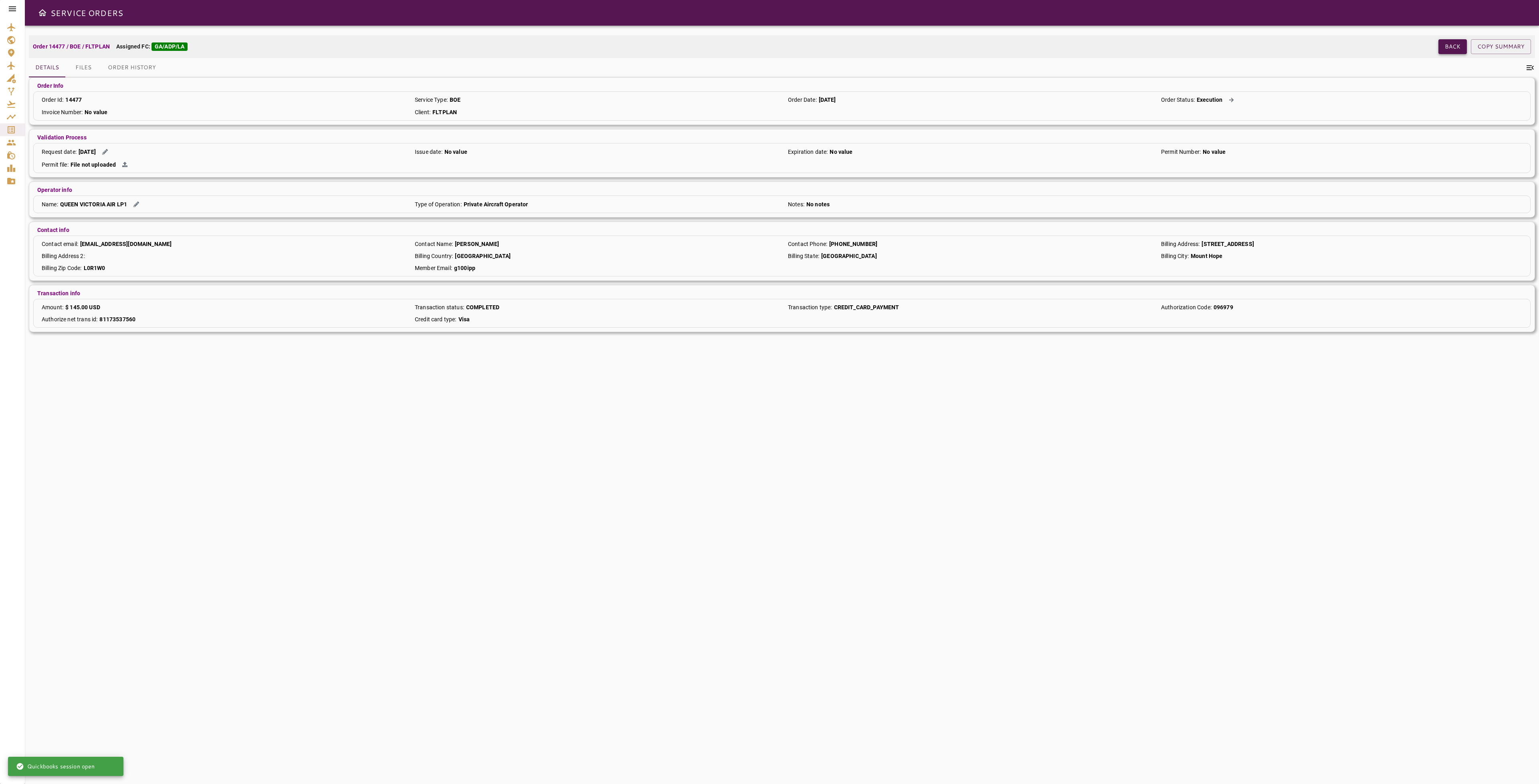
click at [1457, 50] on button "Back" at bounding box center [1453, 47] width 29 height 15
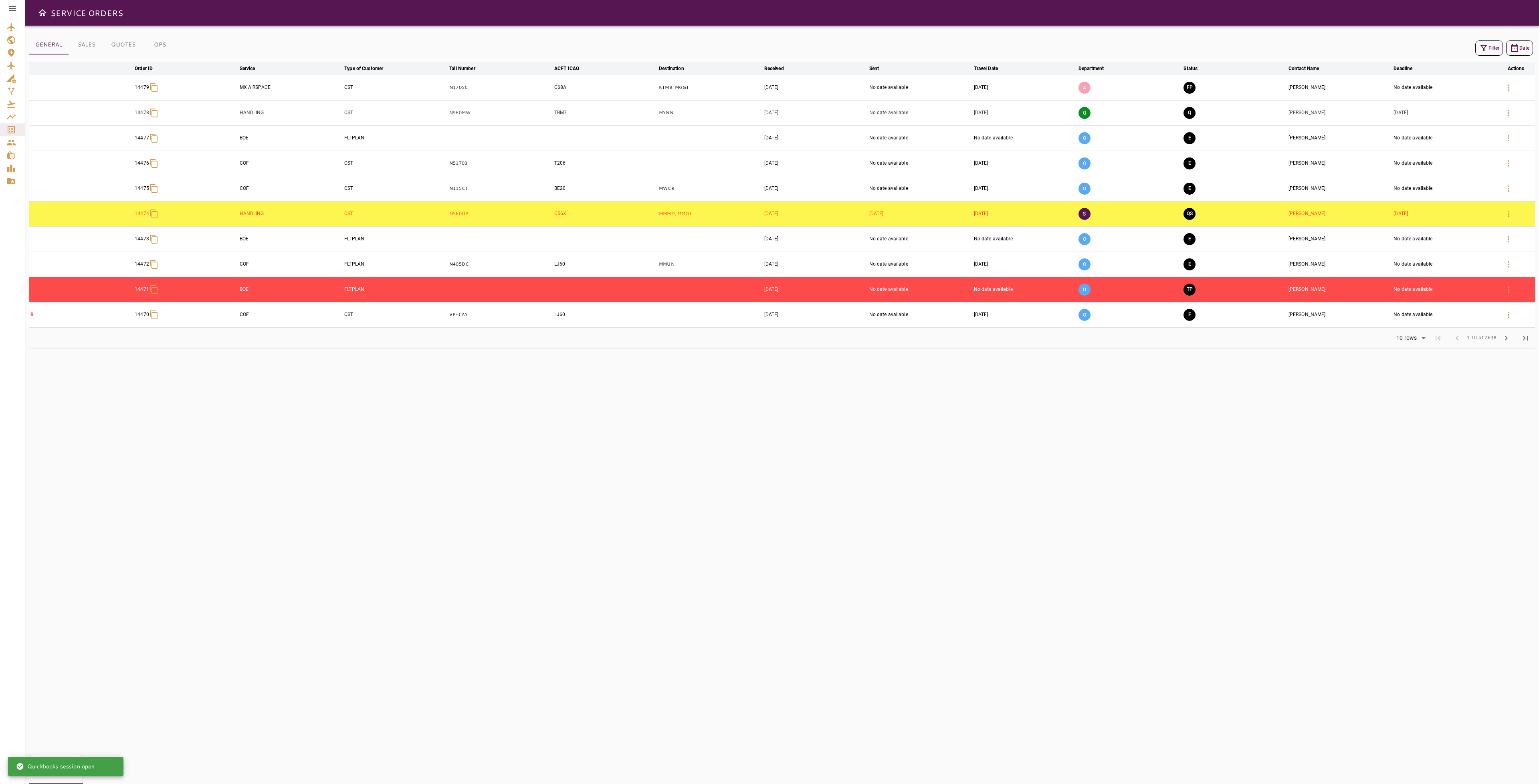
click at [1484, 45] on icon "button" at bounding box center [1483, 48] width 7 height 7
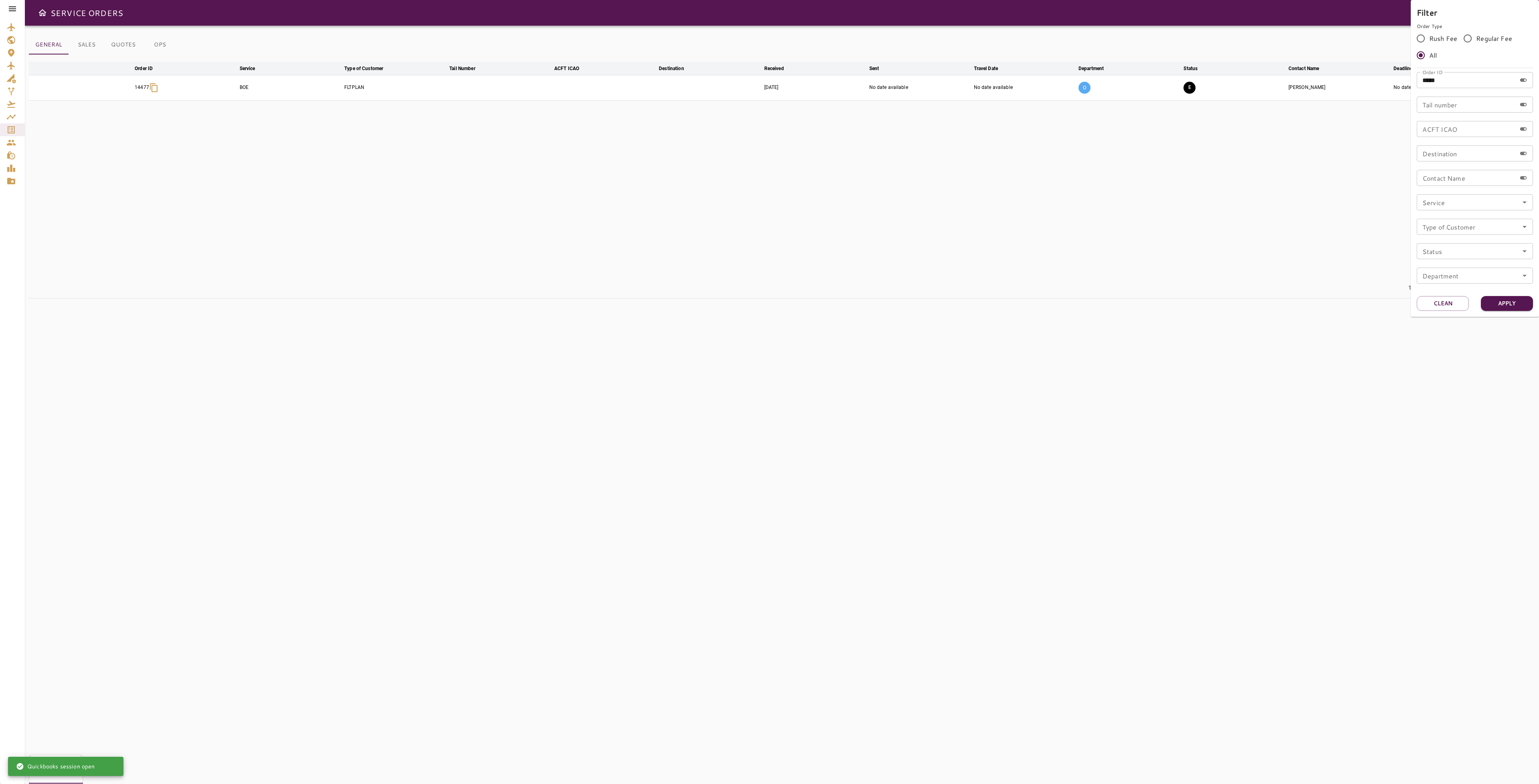
click at [1247, 195] on div at bounding box center [770, 392] width 1539 height 784
click at [11, 9] on icon at bounding box center [13, 9] width 7 height 5
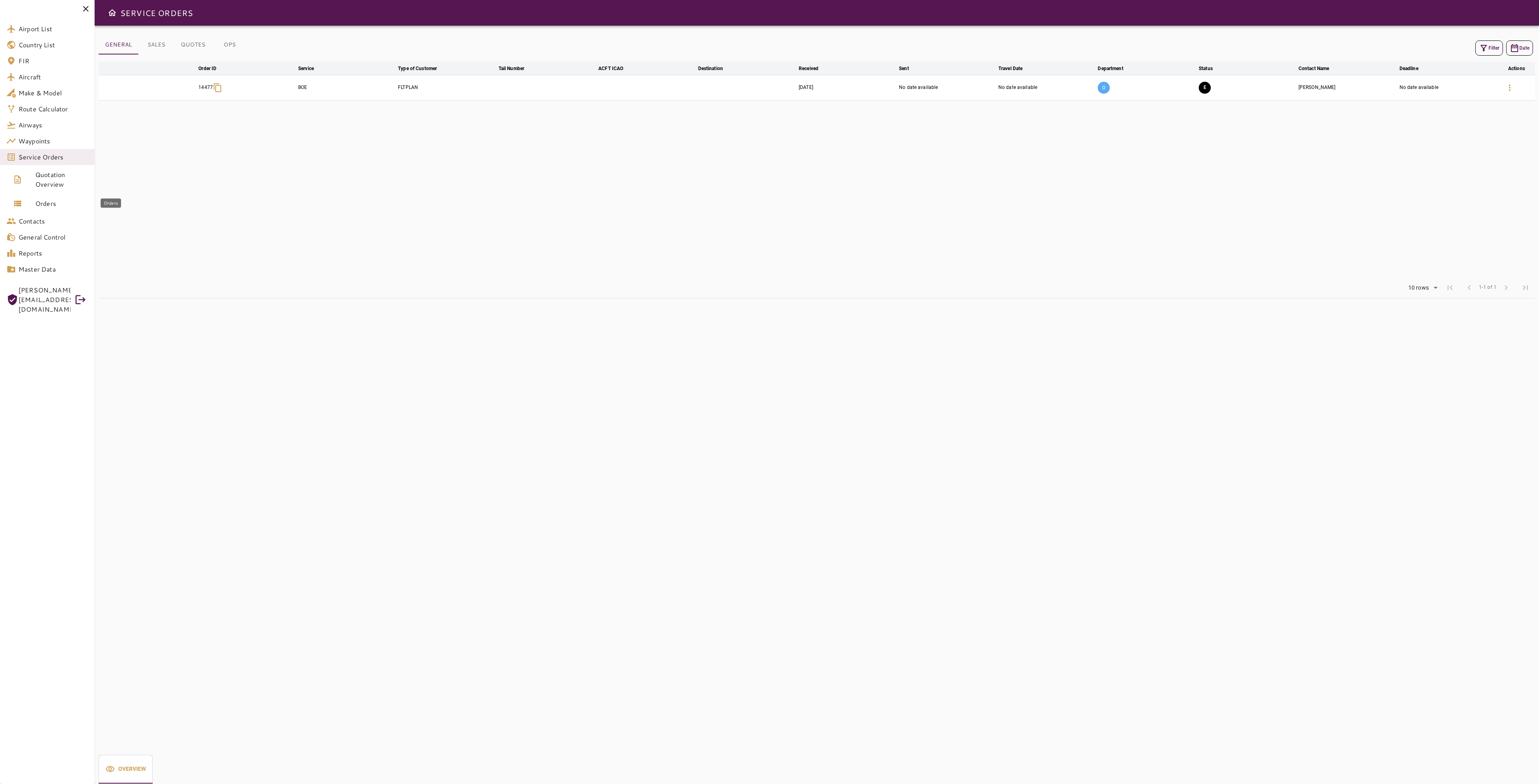
click at [51, 203] on span "Orders" at bounding box center [62, 204] width 53 height 10
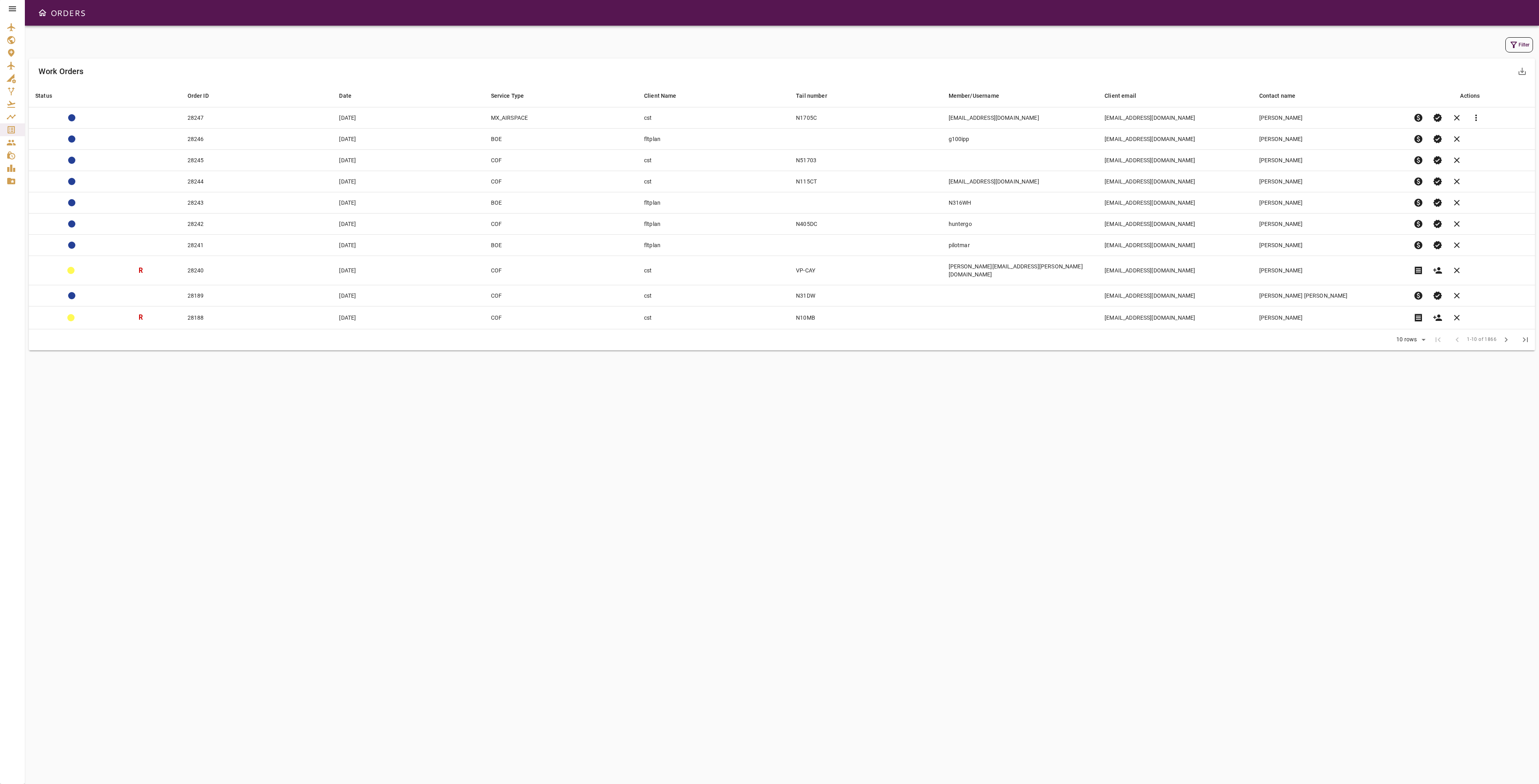
click at [1512, 45] on icon "button" at bounding box center [1514, 45] width 10 height 10
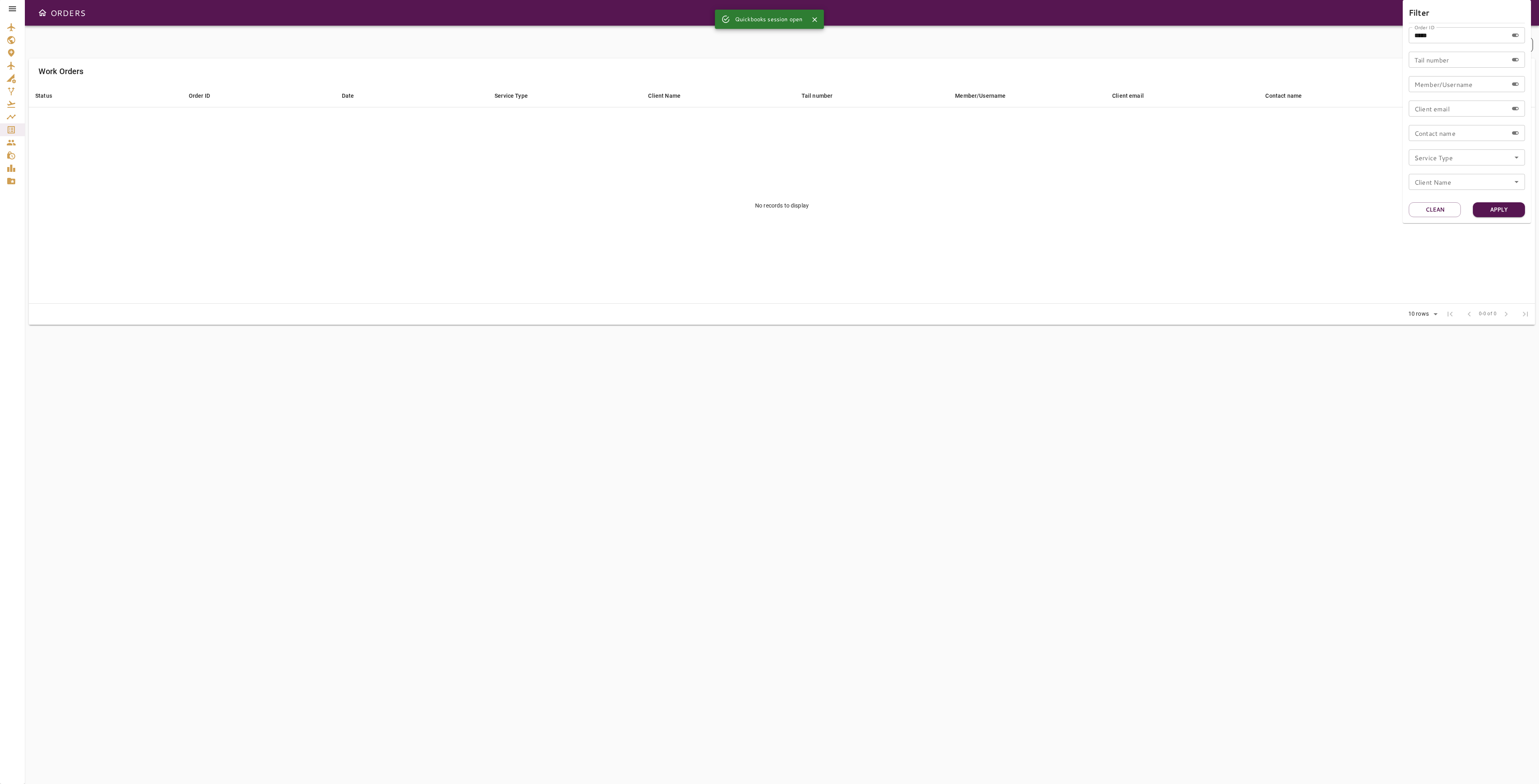
click at [1262, 209] on div at bounding box center [770, 392] width 1539 height 784
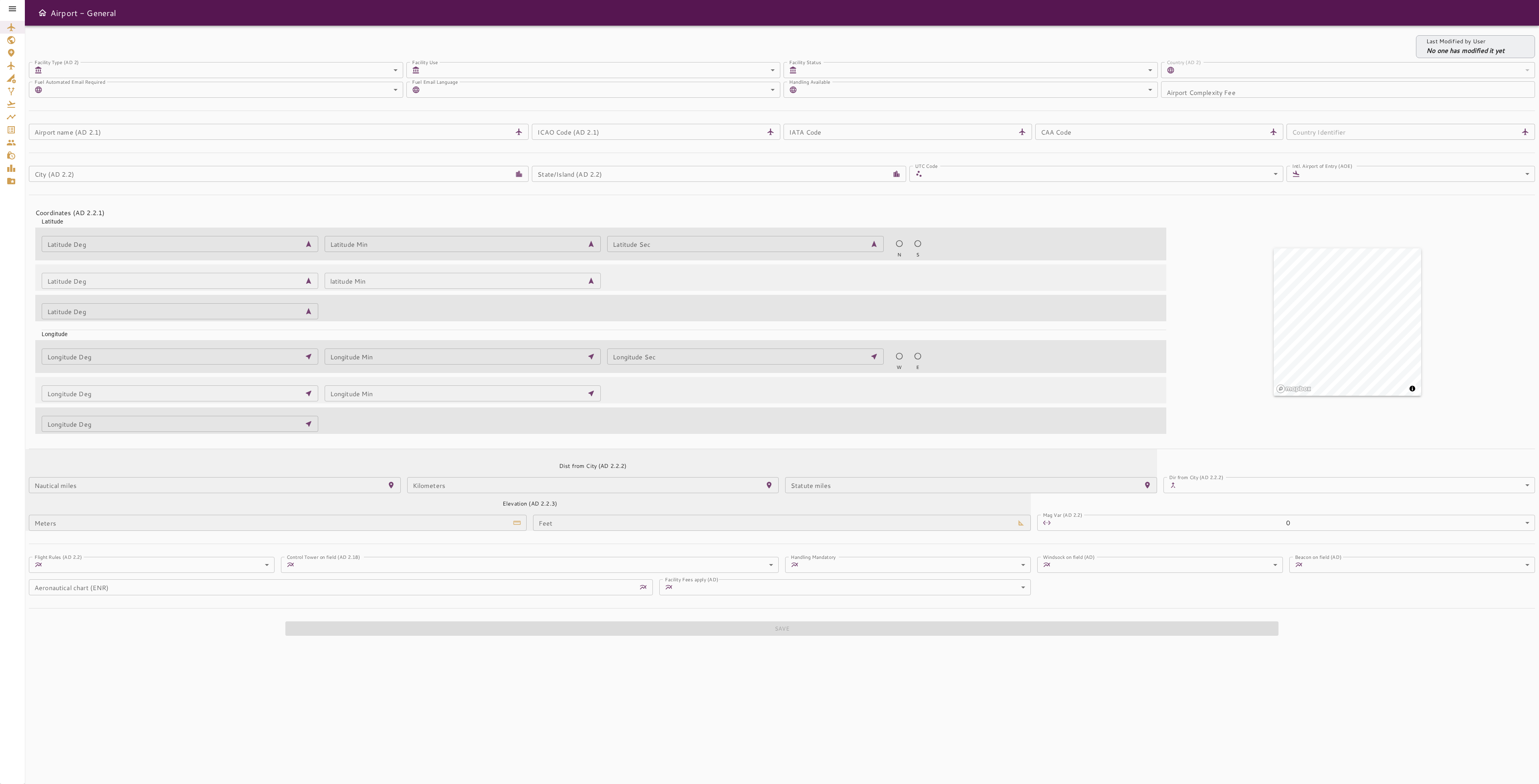
click at [16, 130] on icon "Service Orders" at bounding box center [11, 130] width 10 height 10
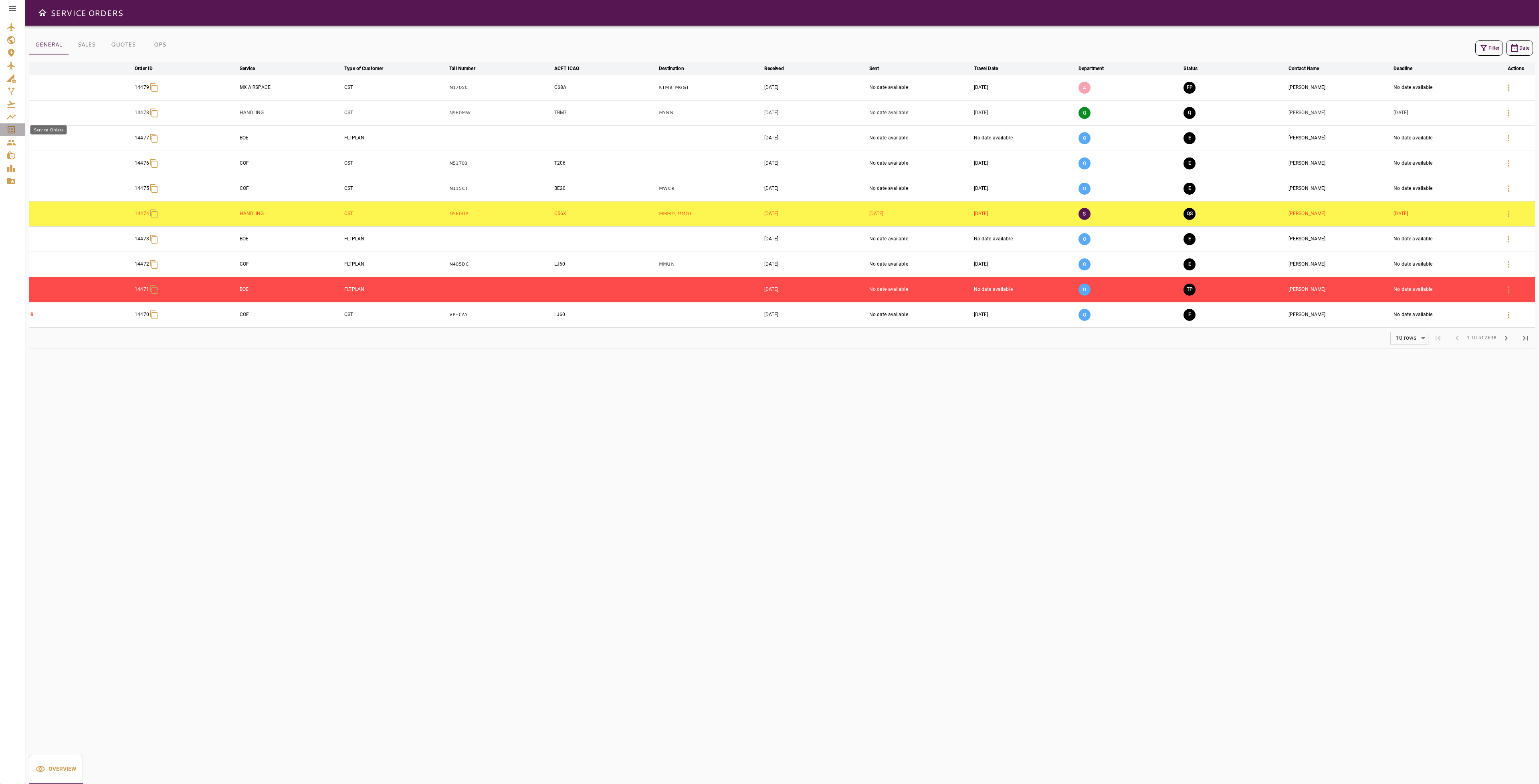
click at [4, 126] on link "Service Orders" at bounding box center [13, 130] width 25 height 13
click at [14, 14] on div at bounding box center [13, 9] width 25 height 18
click at [14, 10] on icon at bounding box center [13, 9] width 10 height 10
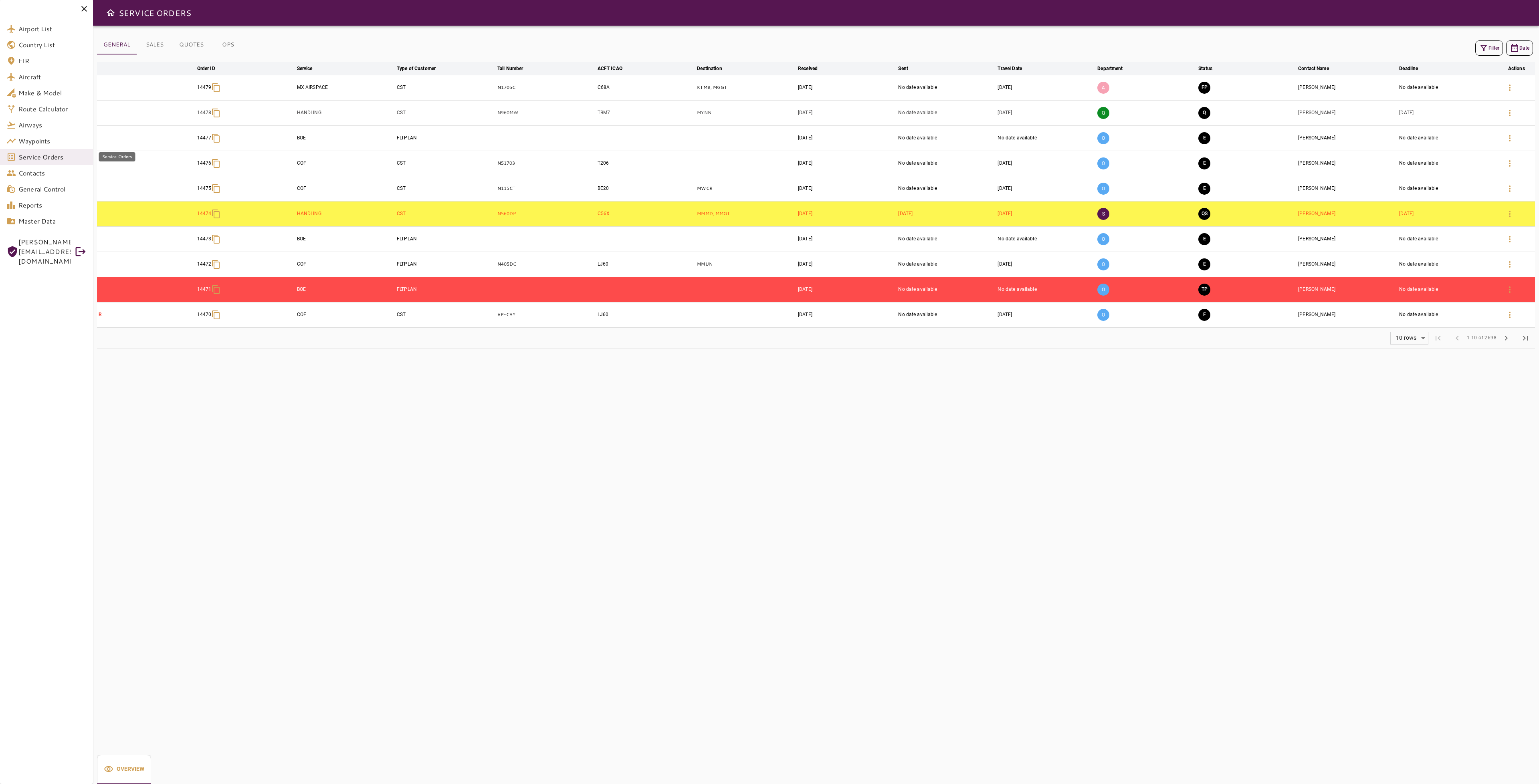
click at [53, 158] on span "Service Orders" at bounding box center [53, 157] width 68 height 10
click at [58, 199] on span "Orders" at bounding box center [62, 204] width 53 height 10
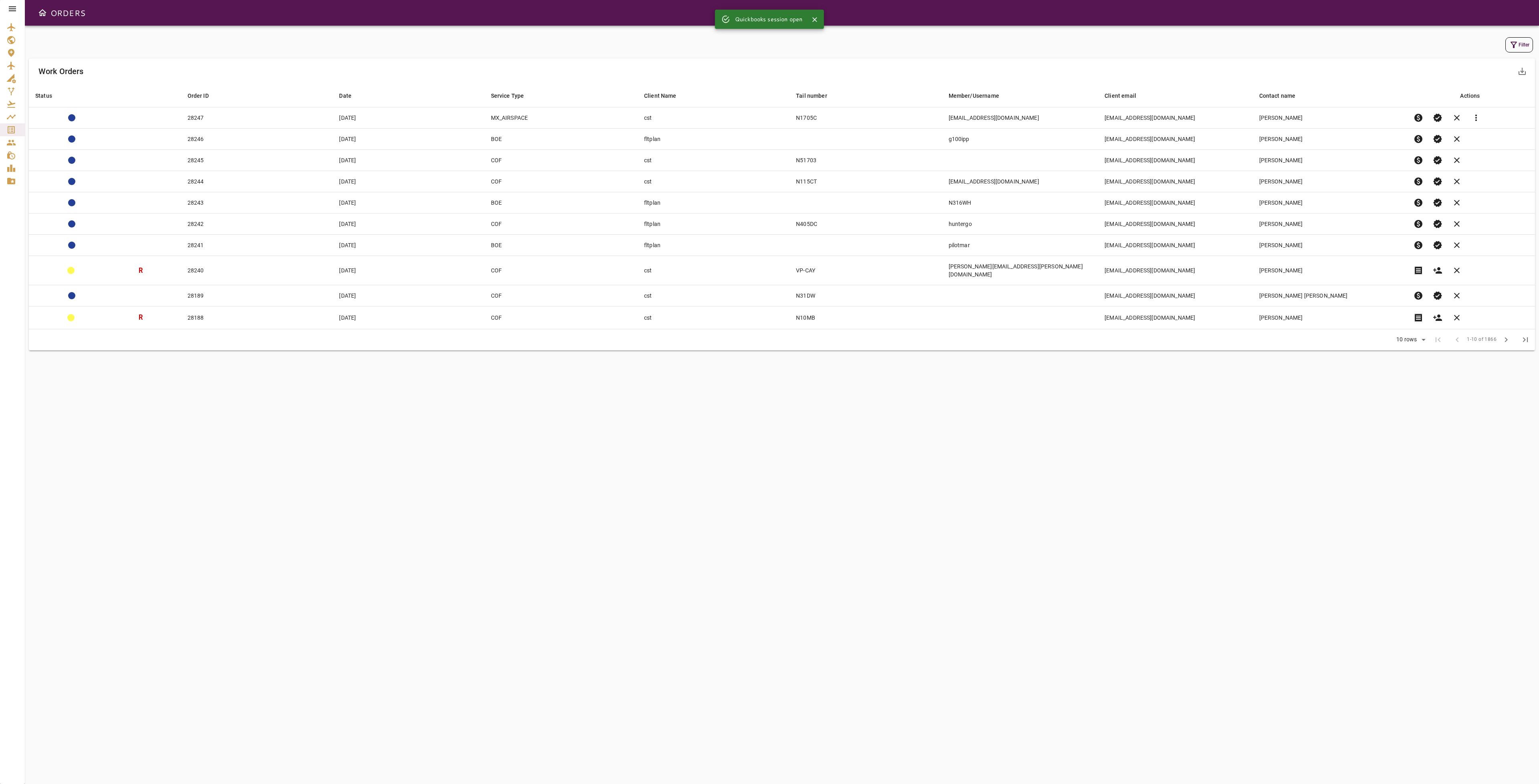
click at [1507, 50] on button "Filter" at bounding box center [1519, 44] width 27 height 15
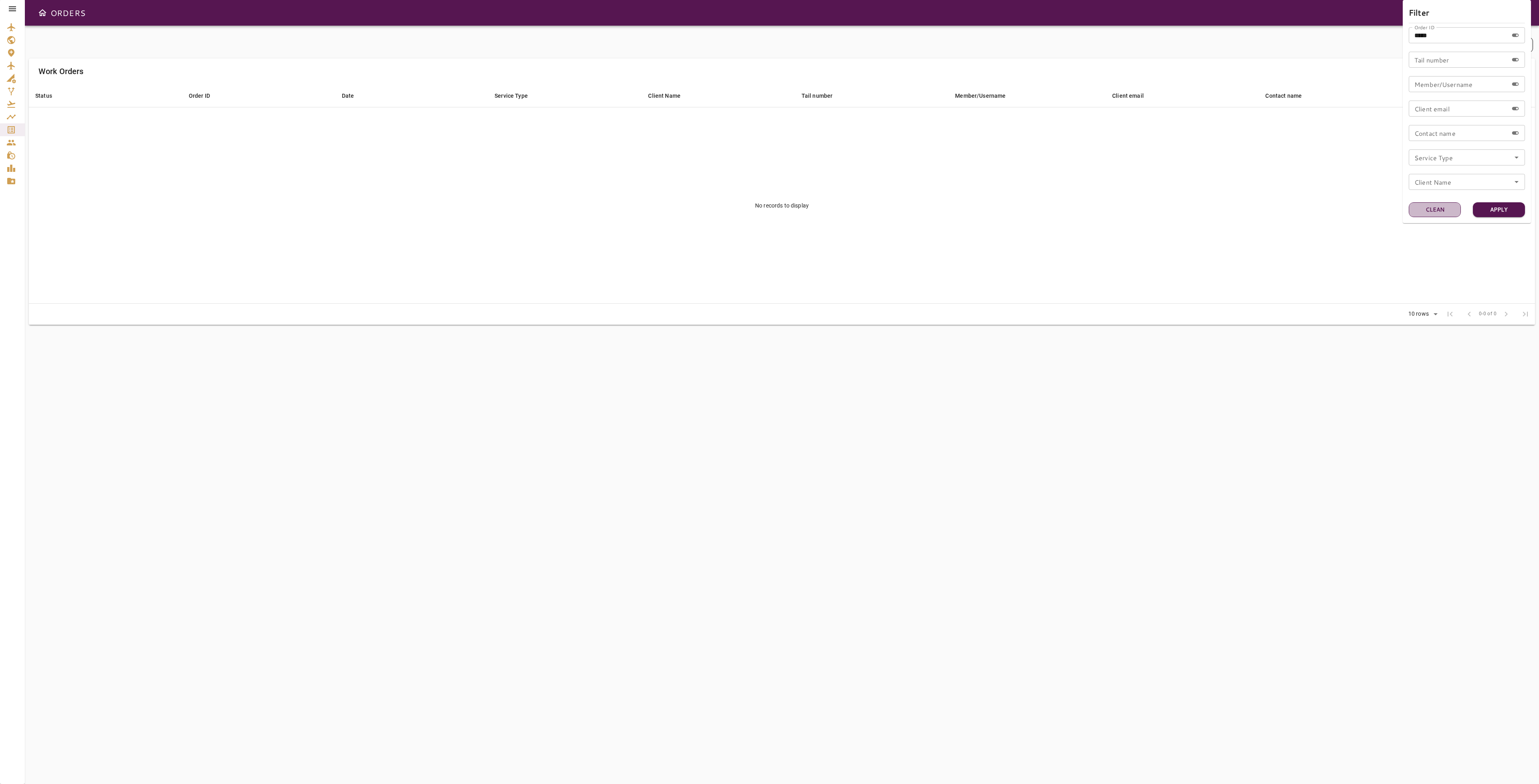
click at [1428, 210] on button "Clean" at bounding box center [1434, 210] width 52 height 15
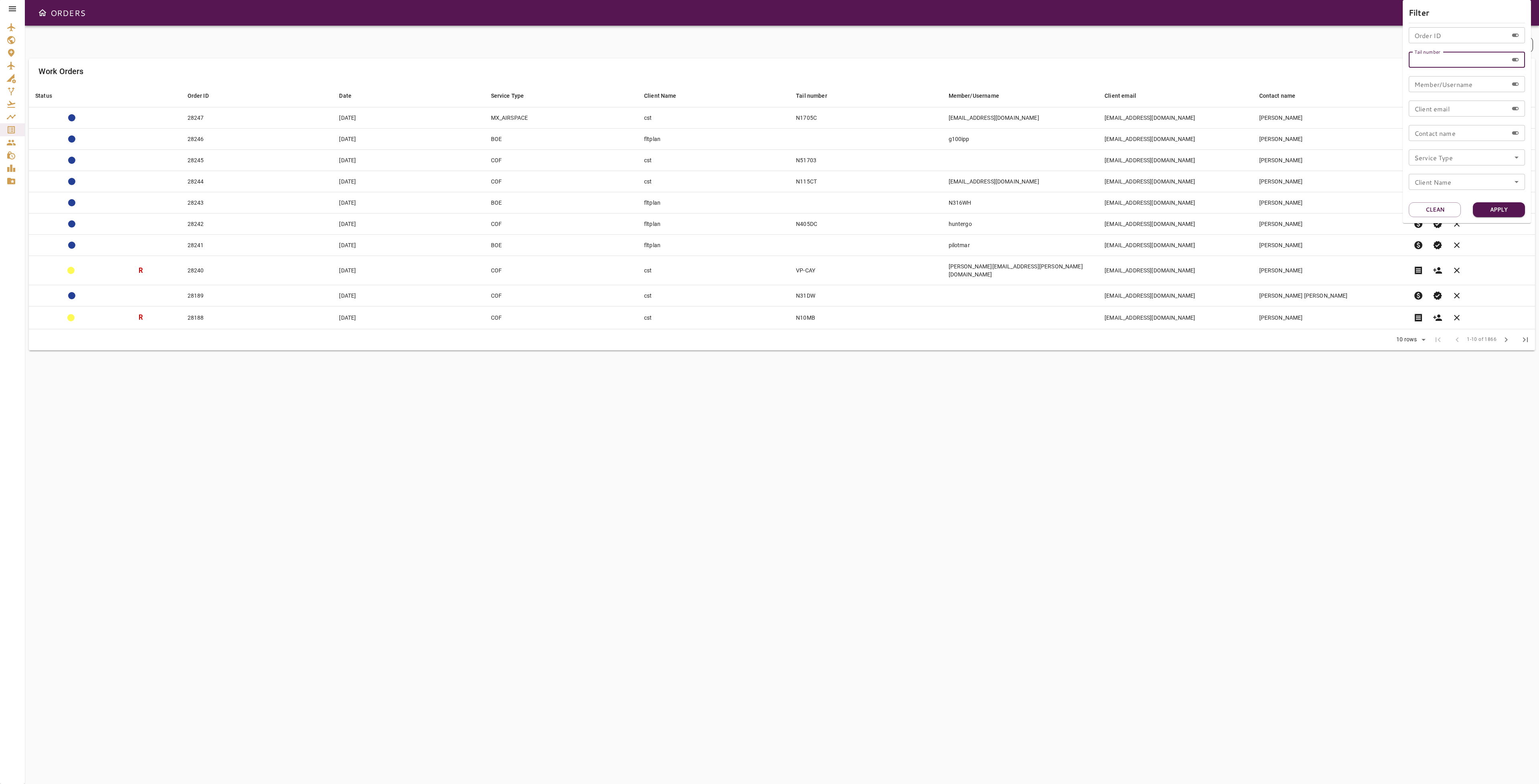
click at [1452, 64] on input "Tail number" at bounding box center [1458, 60] width 99 height 16
type input "******"
click at [1494, 214] on button "Apply" at bounding box center [1498, 210] width 52 height 15
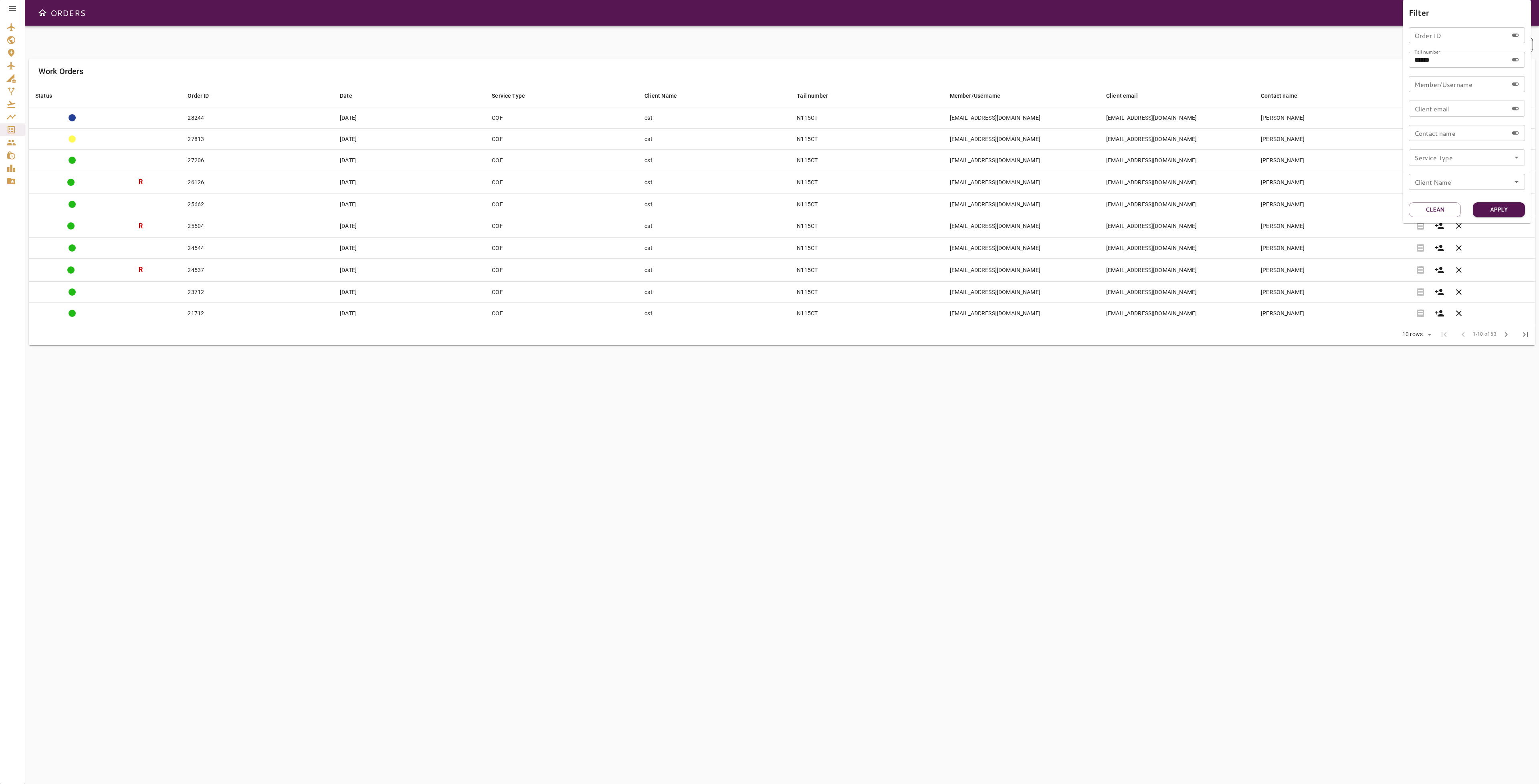
click at [1271, 408] on div at bounding box center [770, 392] width 1539 height 784
click at [1442, 115] on span "verified" at bounding box center [1440, 118] width 10 height 10
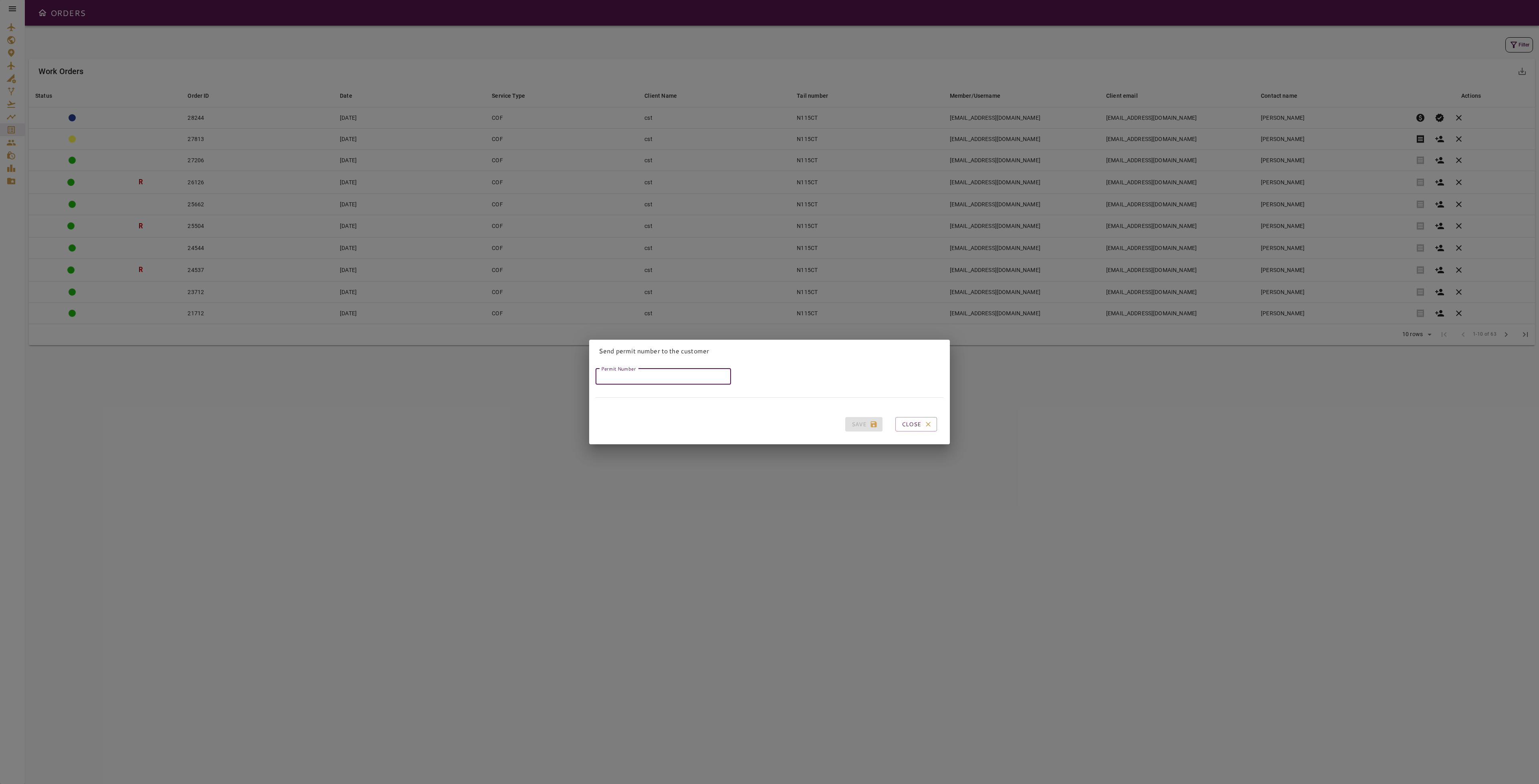
click at [674, 372] on input "Permit Number" at bounding box center [663, 376] width 136 height 16
type input "*****"
click at [851, 417] on button "Save" at bounding box center [864, 424] width 37 height 15
